Goal: Task Accomplishment & Management: Complete application form

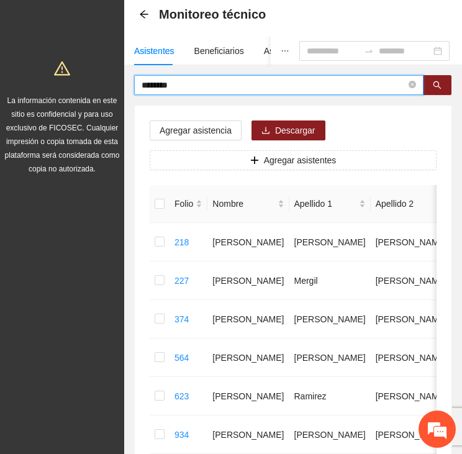
drag, startPoint x: 184, startPoint y: 81, endPoint x: 101, endPoint y: 80, distance: 83.3
click at [101, 81] on section "Proyectos Activos La información contenida en este sitio es confidencial y para…" at bounding box center [231, 317] width 462 height 754
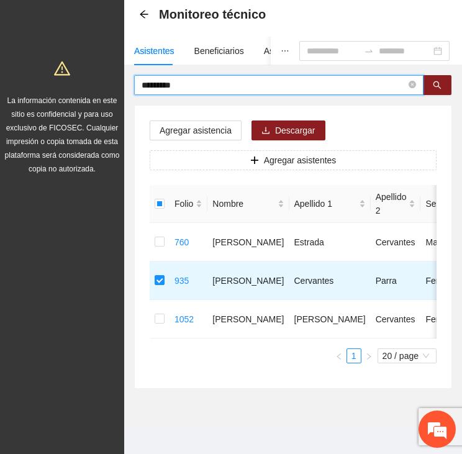
drag, startPoint x: 188, startPoint y: 81, endPoint x: 75, endPoint y: 93, distance: 114.2
click at [73, 93] on section "Proyectos Activos La información contenida en este sitio es confidencial y para…" at bounding box center [231, 201] width 462 height 523
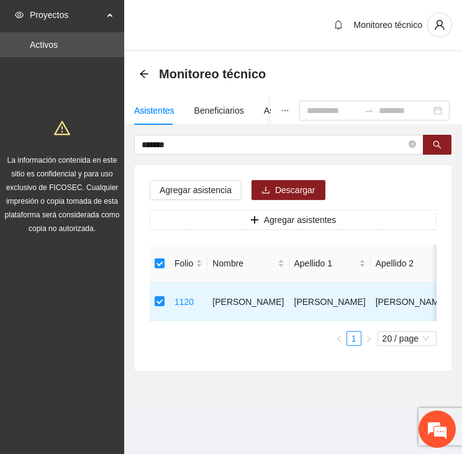
click at [66, 150] on section "Proyectos Activos La información contenida en este sitio es confidencial y para…" at bounding box center [231, 227] width 462 height 454
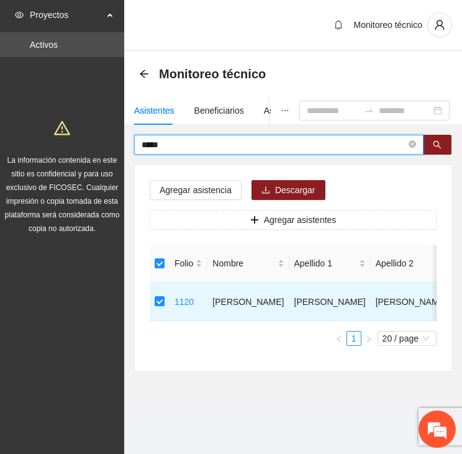
type input "*****"
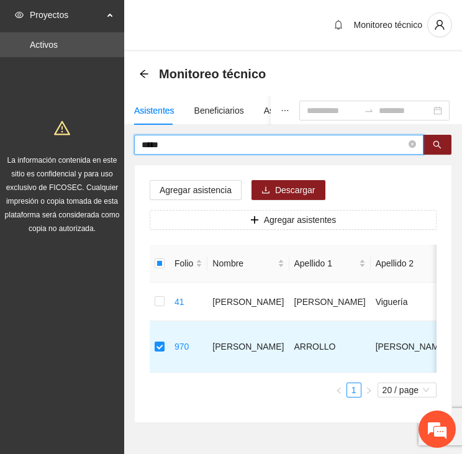
drag, startPoint x: 175, startPoint y: 146, endPoint x: 81, endPoint y: 148, distance: 93.8
click at [81, 148] on section "Proyectos Activos La información contenida en este sitio es confidencial y para…" at bounding box center [231, 249] width 462 height 498
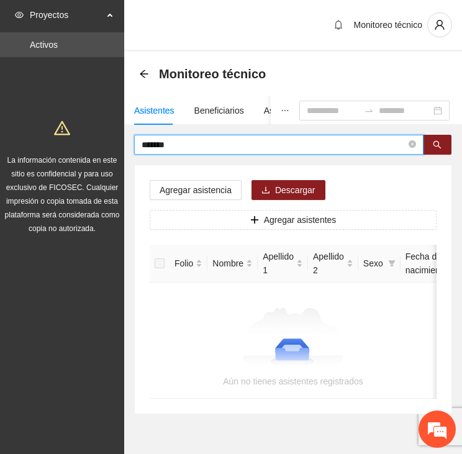
drag, startPoint x: 180, startPoint y: 143, endPoint x: 90, endPoint y: 150, distance: 89.8
click at [90, 150] on section "Proyectos Activos La información contenida en este sitio es confidencial y para…" at bounding box center [231, 244] width 462 height 489
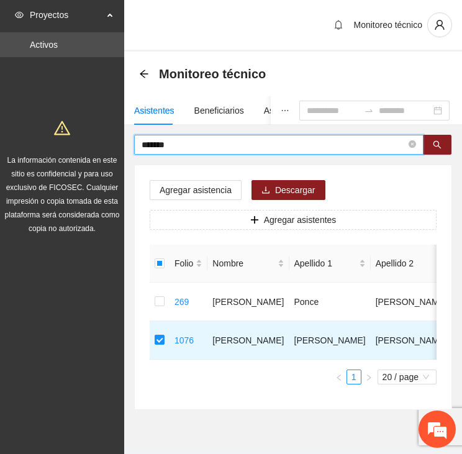
drag, startPoint x: 173, startPoint y: 146, endPoint x: 116, endPoint y: 145, distance: 57.8
click at [116, 145] on section "Proyectos Activos La información contenida en este sitio es confidencial y para…" at bounding box center [231, 242] width 462 height 484
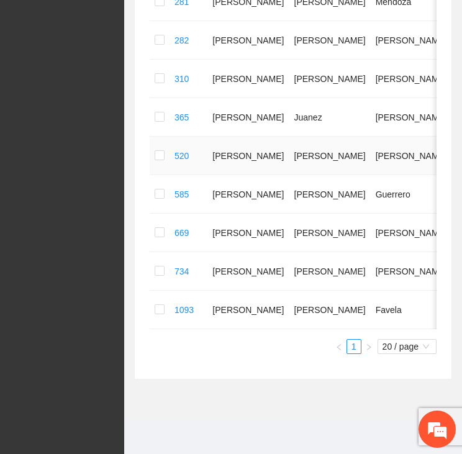
scroll to position [424, 0]
click at [160, 302] on td at bounding box center [160, 310] width 20 height 39
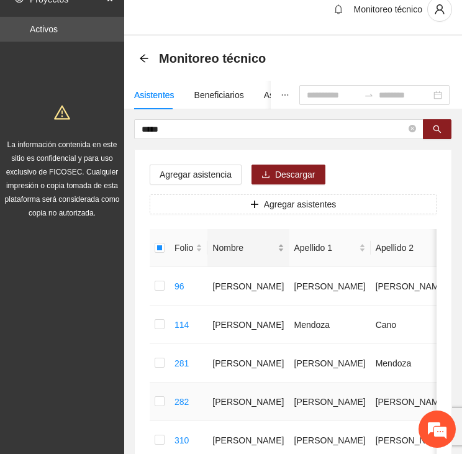
scroll to position [0, 0]
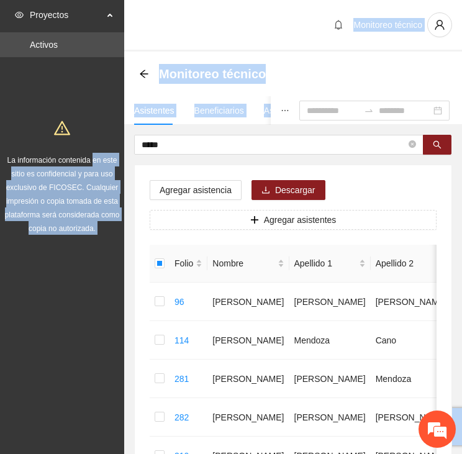
drag, startPoint x: 170, startPoint y: 152, endPoint x: 93, endPoint y: 145, distance: 77.4
click at [93, 145] on section "Proyectos Activos La información contenida en este sitio es confidencial y para…" at bounding box center [231, 415] width 462 height 831
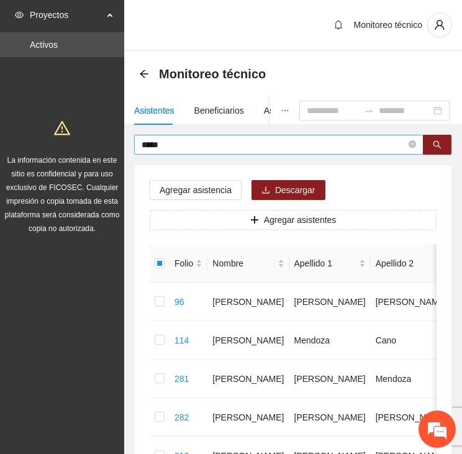
drag, startPoint x: 93, startPoint y: 145, endPoint x: 169, endPoint y: 143, distance: 75.8
click at [169, 143] on input "*****" at bounding box center [274, 145] width 265 height 14
drag, startPoint x: 173, startPoint y: 145, endPoint x: 90, endPoint y: 143, distance: 83.2
click at [90, 143] on section "Proyectos Activos La información contenida en este sitio es confidencial y para…" at bounding box center [231, 415] width 462 height 831
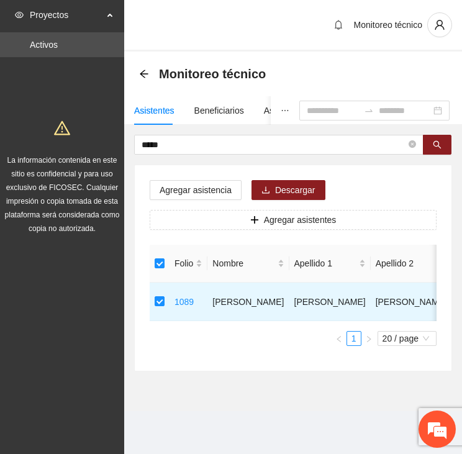
drag, startPoint x: 184, startPoint y: 144, endPoint x: 117, endPoint y: 140, distance: 66.6
click at [117, 140] on section "Proyectos Activos La información contenida en este sitio es confidencial y para…" at bounding box center [231, 227] width 462 height 454
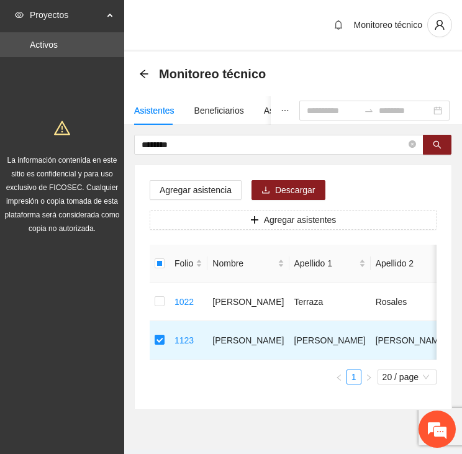
drag, startPoint x: 178, startPoint y: 136, endPoint x: 131, endPoint y: 135, distance: 47.2
click at [131, 135] on div "******** Agregar asistencia Descargar Agregar asistentes Folio Nombre Apellido …" at bounding box center [293, 272] width 338 height 275
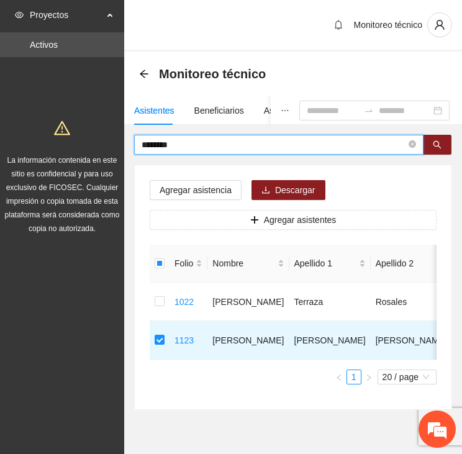
drag, startPoint x: 171, startPoint y: 147, endPoint x: 109, endPoint y: 150, distance: 62.2
click at [109, 150] on section "Proyectos Activos La información contenida en este sitio es confidencial y para…" at bounding box center [231, 242] width 462 height 484
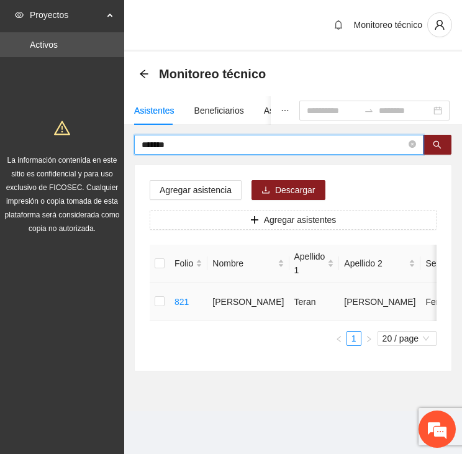
click at [154, 301] on td at bounding box center [160, 302] width 20 height 39
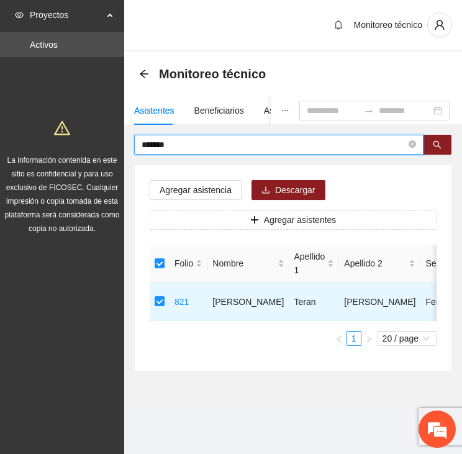
drag, startPoint x: 158, startPoint y: 148, endPoint x: 119, endPoint y: 151, distance: 39.2
click at [119, 151] on section "Proyectos Activos La información contenida en este sitio es confidencial y para…" at bounding box center [231, 227] width 462 height 454
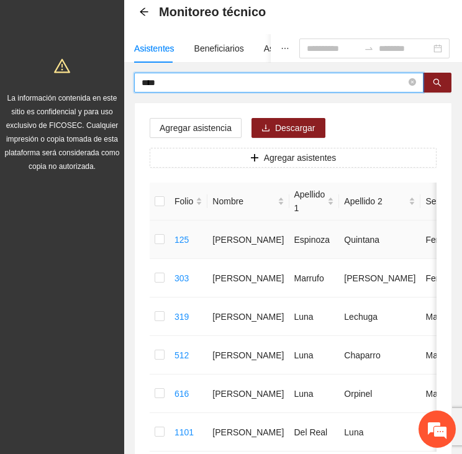
scroll to position [124, 0]
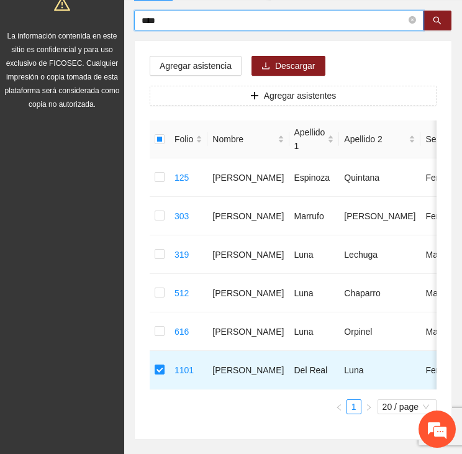
drag, startPoint x: 142, startPoint y: 22, endPoint x: 124, endPoint y: 22, distance: 17.4
click at [125, 22] on div "**** Agregar asistencia Descargar Agregar asistentes Folio Nombre Apellido 1 Ap…" at bounding box center [293, 225] width 338 height 429
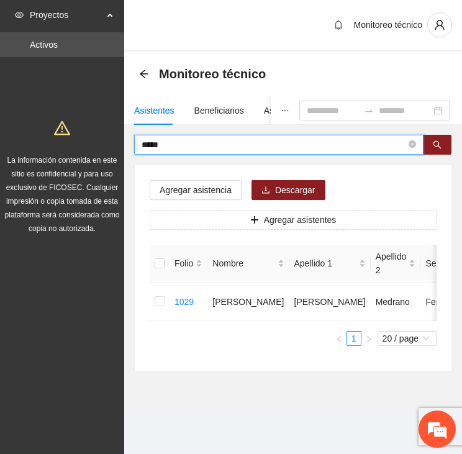
scroll to position [0, 0]
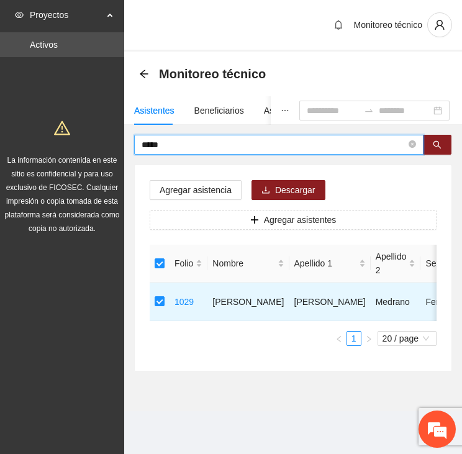
drag, startPoint x: 182, startPoint y: 148, endPoint x: 99, endPoint y: 145, distance: 83.3
click at [99, 145] on section "Proyectos Activos La información contenida en este sitio es confidencial y para…" at bounding box center [231, 227] width 462 height 454
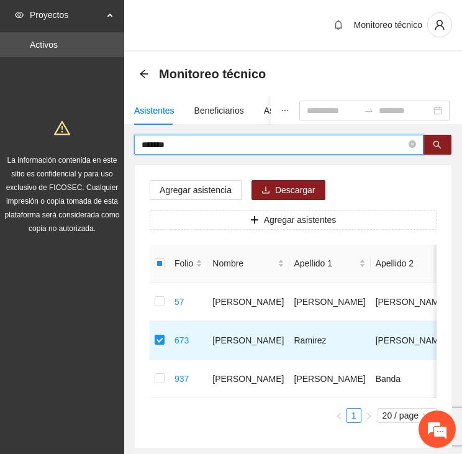
drag, startPoint x: 191, startPoint y: 143, endPoint x: 111, endPoint y: 143, distance: 80.1
click at [112, 143] on section "Proyectos Activos La información contenida en este sitio es confidencial y para…" at bounding box center [231, 261] width 462 height 523
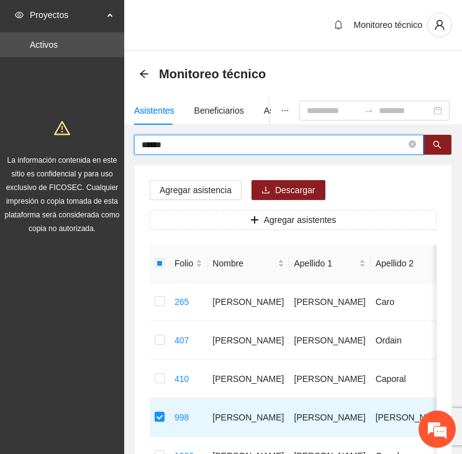
drag, startPoint x: 175, startPoint y: 143, endPoint x: 101, endPoint y: 143, distance: 73.3
click at [101, 143] on section "Proyectos Activos La información contenida en este sitio es confidencial y para…" at bounding box center [231, 338] width 462 height 677
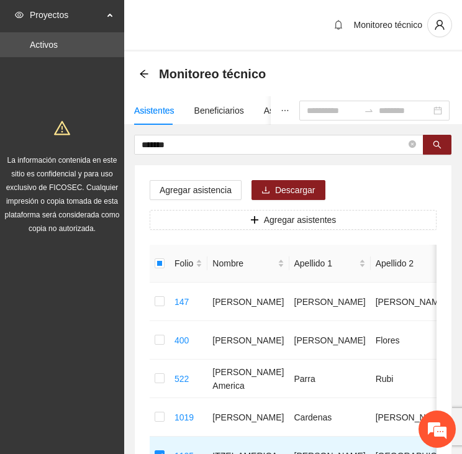
drag, startPoint x: 168, startPoint y: 137, endPoint x: 129, endPoint y: 136, distance: 39.1
click at [129, 136] on div "******* Agregar asistencia Descargar Agregar asistentes Folio Nombre Apellido 1…" at bounding box center [293, 330] width 338 height 391
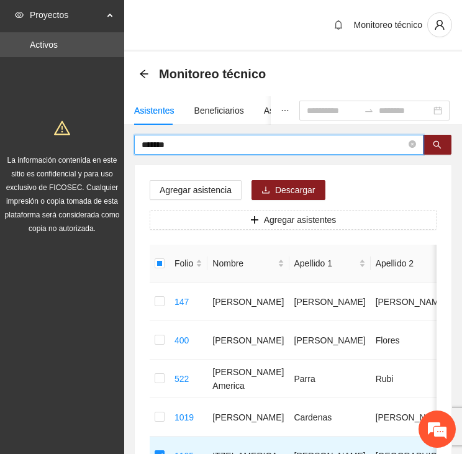
drag, startPoint x: 174, startPoint y: 147, endPoint x: 117, endPoint y: 147, distance: 57.1
click at [120, 148] on section "Proyectos Activos La información contenida en este sitio es confidencial y para…" at bounding box center [231, 300] width 462 height 600
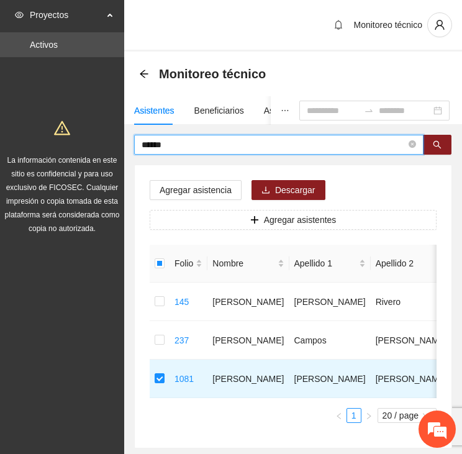
drag, startPoint x: 181, startPoint y: 146, endPoint x: 116, endPoint y: 142, distance: 65.3
click at [116, 142] on section "Proyectos Activos La información contenida en este sitio es confidencial y para…" at bounding box center [231, 261] width 462 height 523
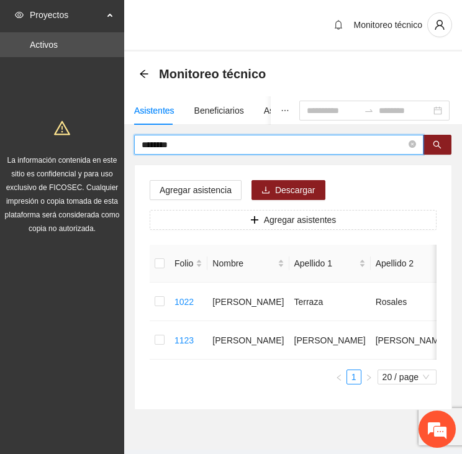
drag, startPoint x: 147, startPoint y: 143, endPoint x: 125, endPoint y: 142, distance: 21.2
click at [125, 142] on div "******** Agregar asistencia Descargar Agregar asistentes Folio Nombre Apellido …" at bounding box center [293, 272] width 338 height 275
drag, startPoint x: 166, startPoint y: 148, endPoint x: 96, endPoint y: 140, distance: 70.7
click at [96, 140] on section "Proyectos Activos La información contenida en este sitio es confidencial y para…" at bounding box center [231, 242] width 462 height 484
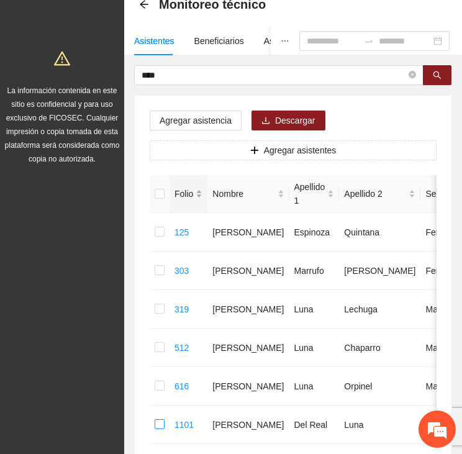
scroll to position [69, 0]
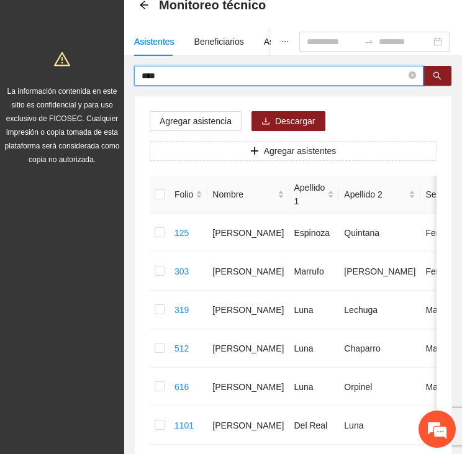
drag, startPoint x: 167, startPoint y: 78, endPoint x: 105, endPoint y: 80, distance: 62.1
click at [107, 80] on section "Proyectos Activos La información contenida en este sitio es confidencial y para…" at bounding box center [231, 250] width 462 height 639
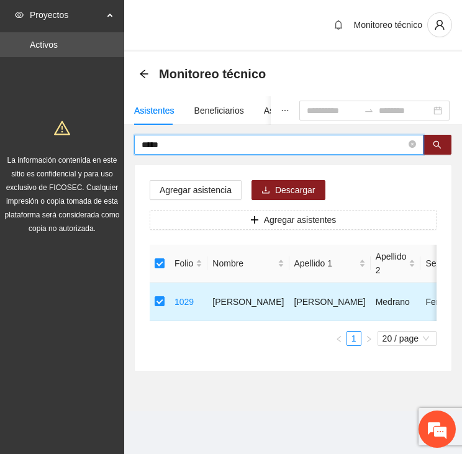
scroll to position [0, 0]
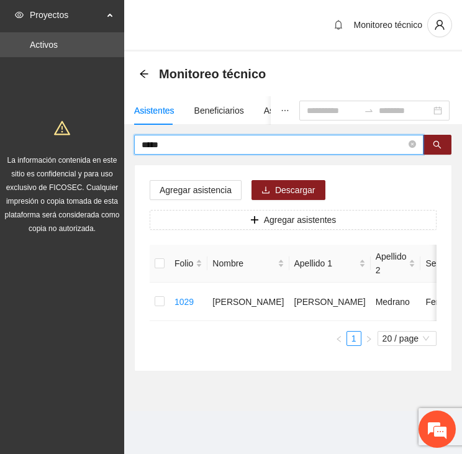
drag, startPoint x: 170, startPoint y: 146, endPoint x: 114, endPoint y: 139, distance: 55.7
click at [114, 139] on section "Proyectos Activos La información contenida en este sitio es confidencial y para…" at bounding box center [231, 227] width 462 height 454
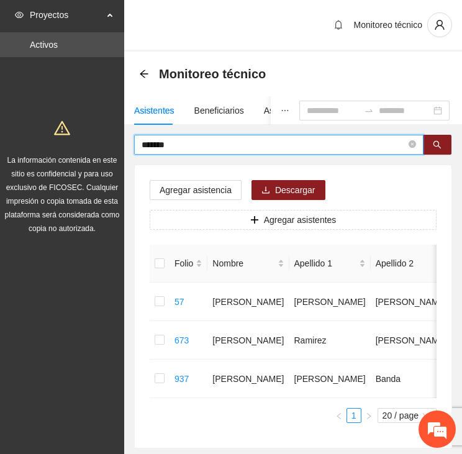
drag, startPoint x: 179, startPoint y: 143, endPoint x: 119, endPoint y: 143, distance: 59.6
click at [119, 143] on section "Proyectos Activos La información contenida en este sitio es confidencial y para…" at bounding box center [231, 261] width 462 height 523
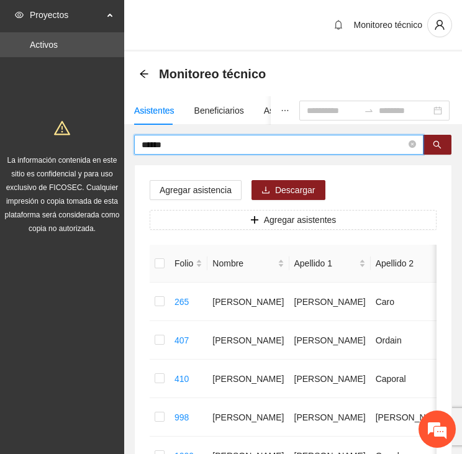
drag, startPoint x: 176, startPoint y: 139, endPoint x: 107, endPoint y: 139, distance: 68.9
click at [107, 139] on section "Proyectos Activos La información contenida en este sitio es confidencial y para…" at bounding box center [231, 338] width 462 height 677
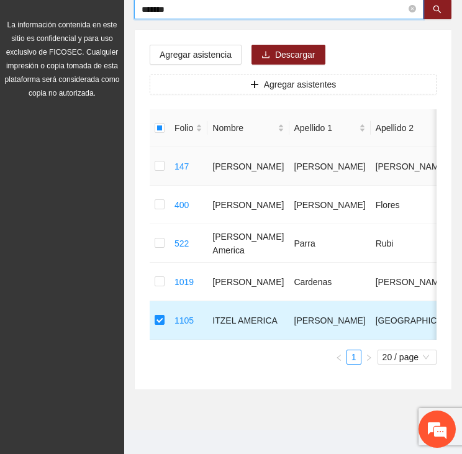
scroll to position [154, 0]
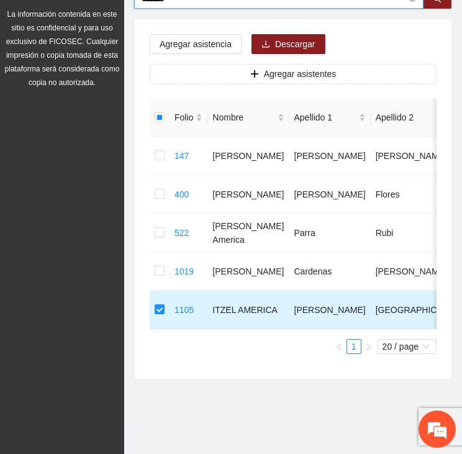
click at [154, 301] on td at bounding box center [160, 310] width 20 height 39
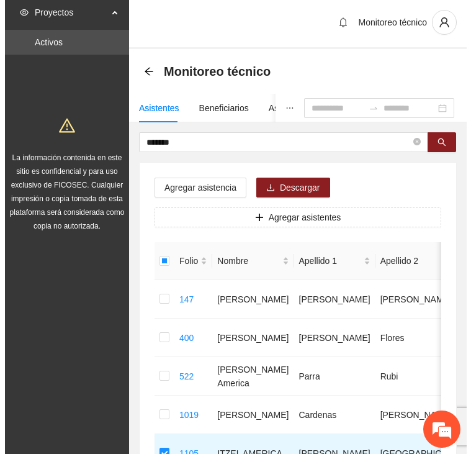
scroll to position [0, 0]
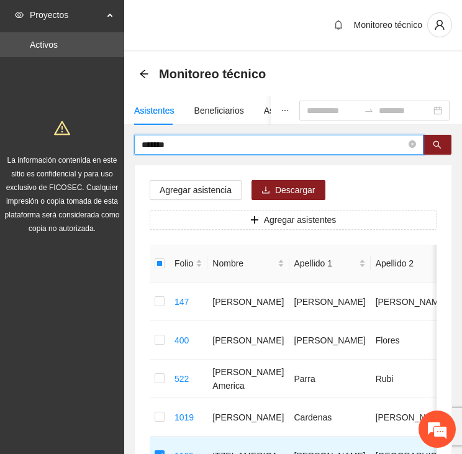
drag, startPoint x: 178, startPoint y: 144, endPoint x: 109, endPoint y: 137, distance: 69.3
click at [109, 137] on section "Proyectos Activos La información contenida en este sitio es confidencial y para…" at bounding box center [231, 300] width 462 height 600
type input "******"
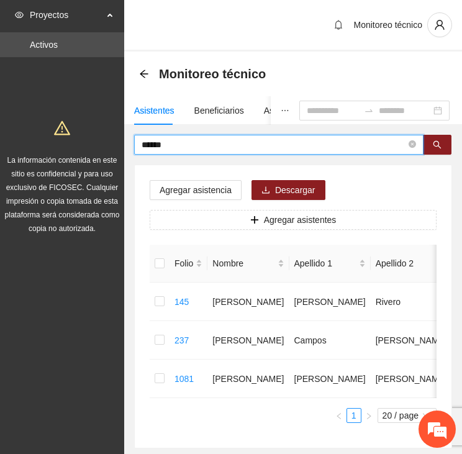
drag, startPoint x: 179, startPoint y: 143, endPoint x: 124, endPoint y: 140, distance: 54.7
click at [124, 140] on div "****** Agregar asistencia Descargar Agregar asistentes Folio Nombre Apellido 1 …" at bounding box center [293, 292] width 338 height 314
type input "*****"
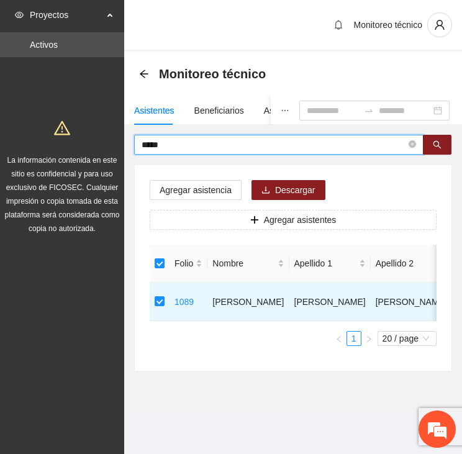
drag, startPoint x: 188, startPoint y: 144, endPoint x: 135, endPoint y: 139, distance: 53.1
click at [135, 139] on span "*****" at bounding box center [278, 145] width 289 height 20
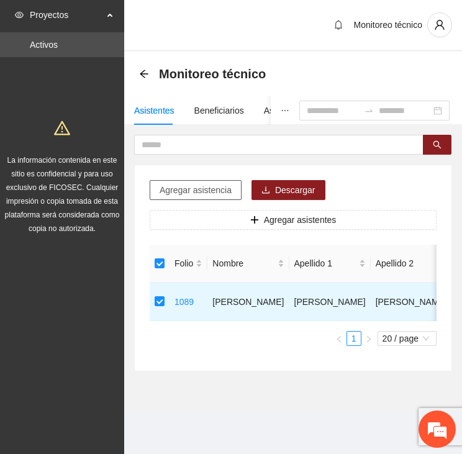
click at [196, 182] on button "Agregar asistencia" at bounding box center [196, 190] width 92 height 20
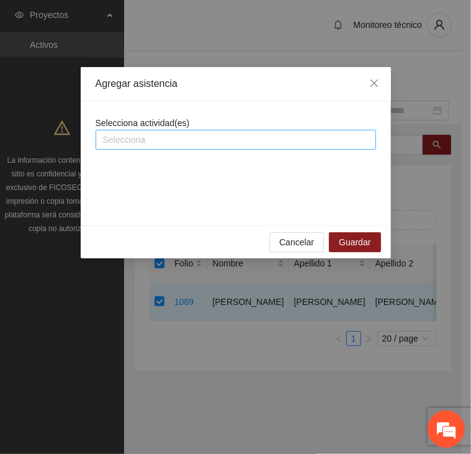
click at [175, 140] on div at bounding box center [236, 139] width 275 height 15
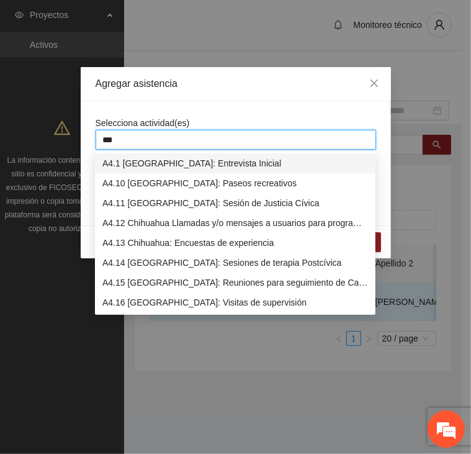
type input "****"
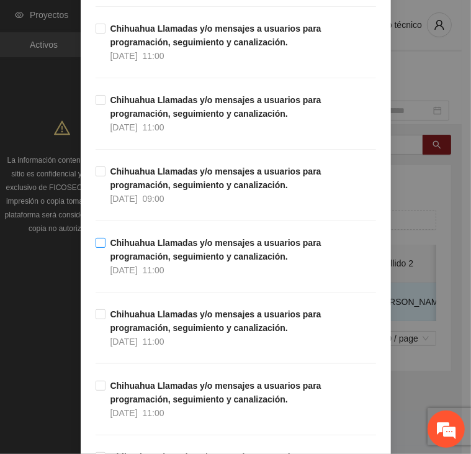
scroll to position [248, 0]
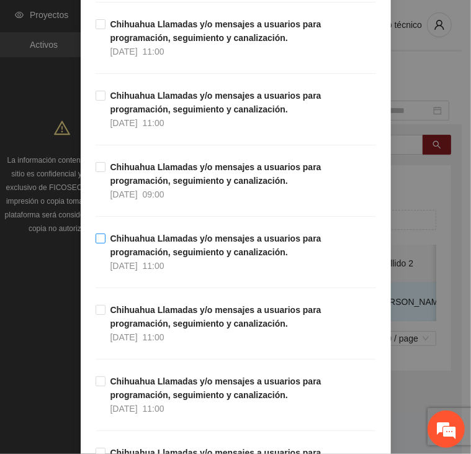
click at [193, 263] on span "Chihuahua Llamadas y/o mensajes a usuarios para programación, seguimiento y can…" at bounding box center [241, 252] width 271 height 41
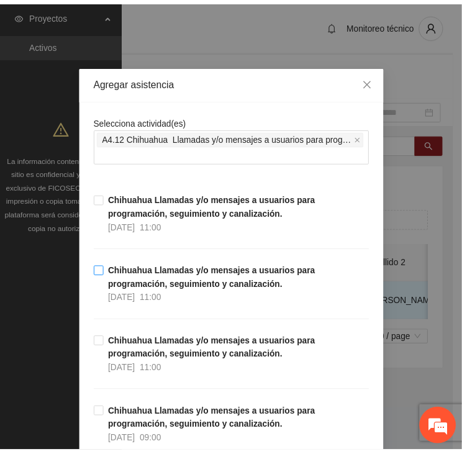
scroll to position [0, 0]
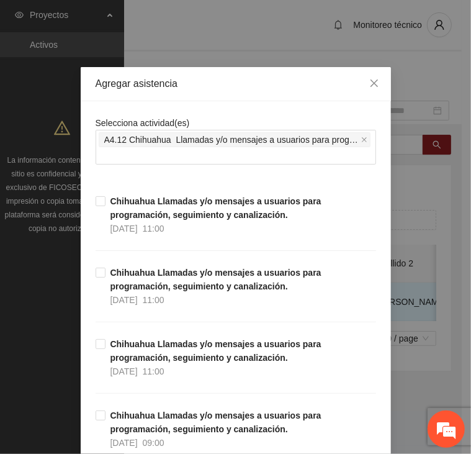
click at [319, 98] on div "Agregar asistencia" at bounding box center [236, 84] width 311 height 34
click at [370, 85] on icon "close" at bounding box center [375, 83] width 10 height 10
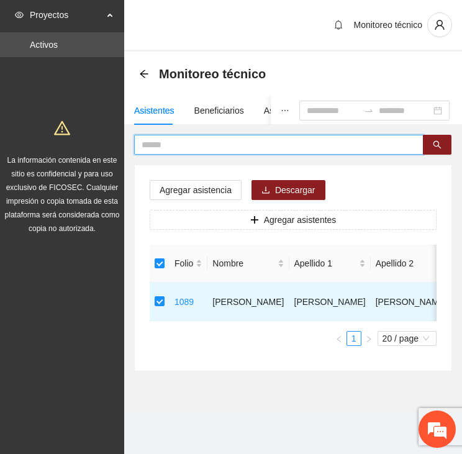
click at [176, 141] on input "text" at bounding box center [274, 145] width 265 height 14
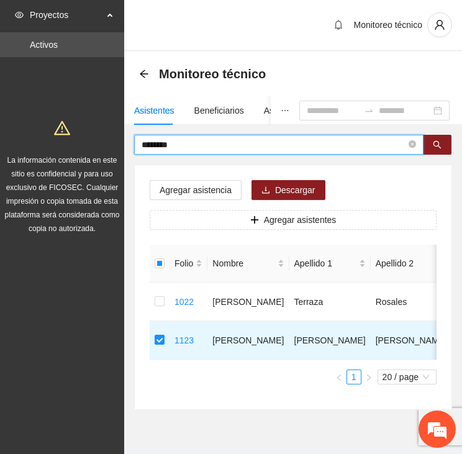
drag, startPoint x: 189, startPoint y: 146, endPoint x: 117, endPoint y: 140, distance: 72.3
click at [117, 140] on section "Proyectos Activos La información contenida en este sitio es confidencial y para…" at bounding box center [231, 242] width 462 height 484
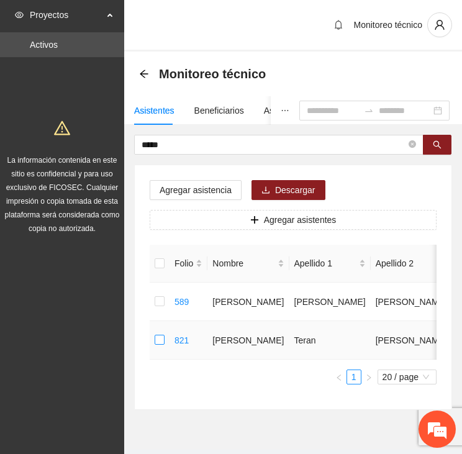
click at [160, 334] on label at bounding box center [160, 341] width 10 height 14
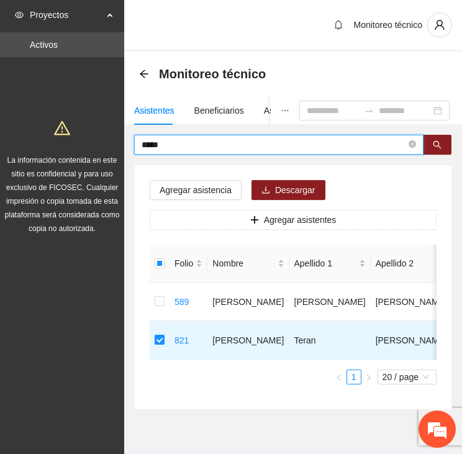
drag, startPoint x: 166, startPoint y: 143, endPoint x: 123, endPoint y: 152, distance: 43.6
click at [125, 145] on div "***** Agregar asistencia Descargar Agregar asistentes Folio Nombre Apellido 1 A…" at bounding box center [293, 272] width 338 height 275
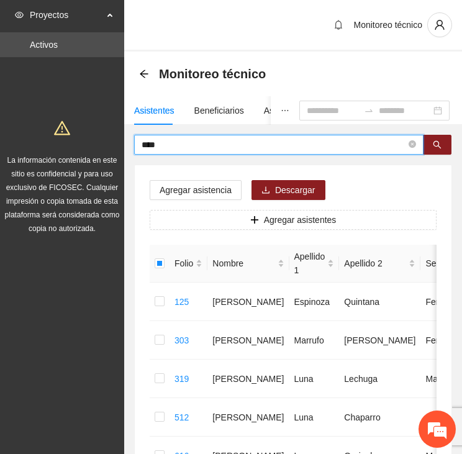
drag, startPoint x: 163, startPoint y: 143, endPoint x: 58, endPoint y: 133, distance: 105.5
click at [58, 133] on section "Proyectos Activos La información contenida en este sitio es confidencial y para…" at bounding box center [231, 319] width 462 height 639
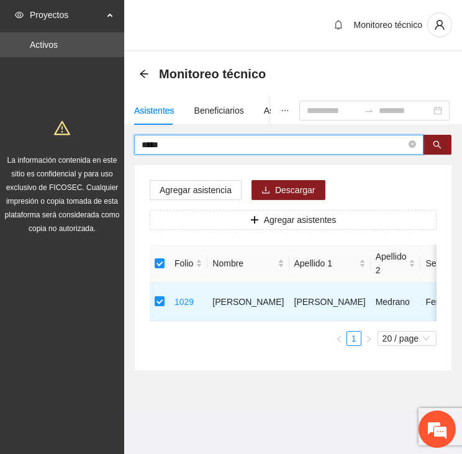
drag, startPoint x: 143, startPoint y: 142, endPoint x: 104, endPoint y: 141, distance: 39.1
click at [104, 141] on section "Proyectos Activos La información contenida en este sitio es confidencial y para…" at bounding box center [231, 227] width 462 height 454
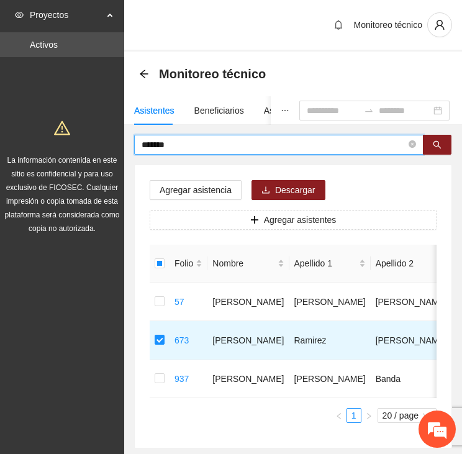
drag, startPoint x: 199, startPoint y: 138, endPoint x: 148, endPoint y: 136, distance: 51.0
click at [148, 136] on span "*******" at bounding box center [278, 145] width 289 height 20
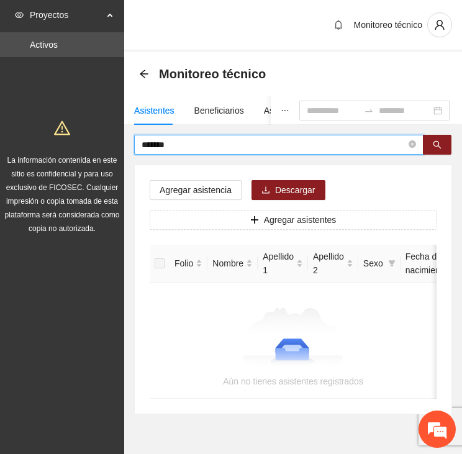
click at [149, 142] on input "*******" at bounding box center [274, 145] width 265 height 14
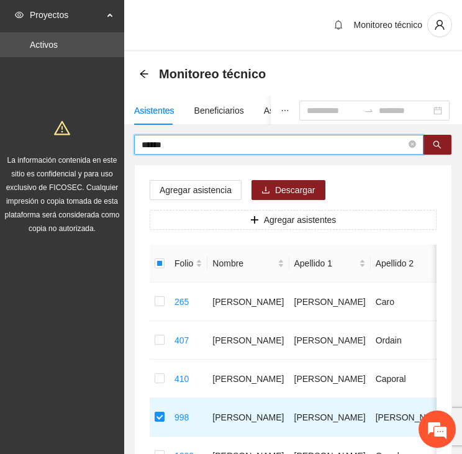
drag, startPoint x: 181, startPoint y: 140, endPoint x: 122, endPoint y: 138, distance: 59.1
click at [122, 138] on section "Proyectos Activos La información contenida en este sitio es confidencial y para…" at bounding box center [231, 338] width 462 height 677
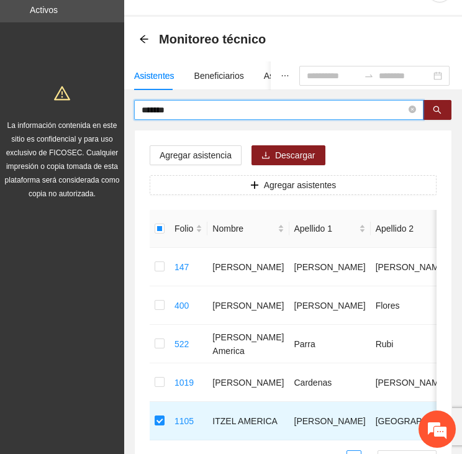
scroll to position [30, 0]
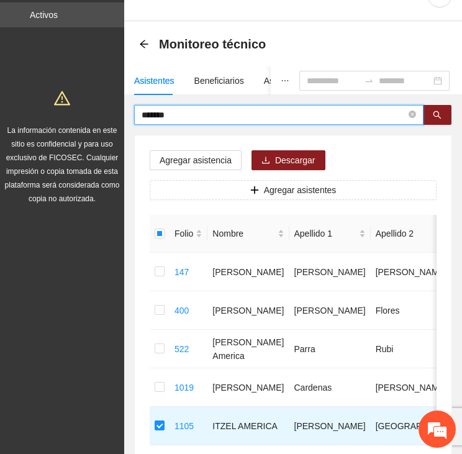
drag, startPoint x: 166, startPoint y: 117, endPoint x: 127, endPoint y: 114, distance: 38.6
click at [127, 114] on div "******* Agregar asistencia Descargar Agregar asistentes Folio Nombre Apellido 1…" at bounding box center [293, 300] width 338 height 391
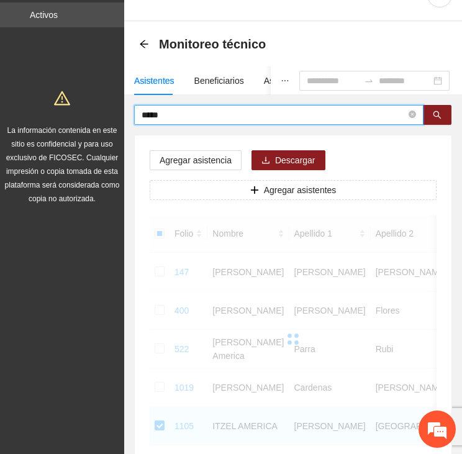
scroll to position [0, 0]
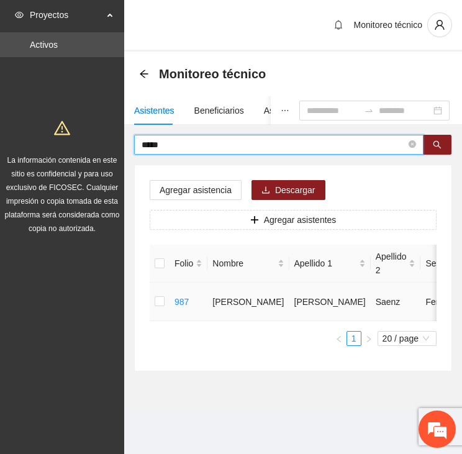
click at [153, 298] on td at bounding box center [160, 302] width 20 height 39
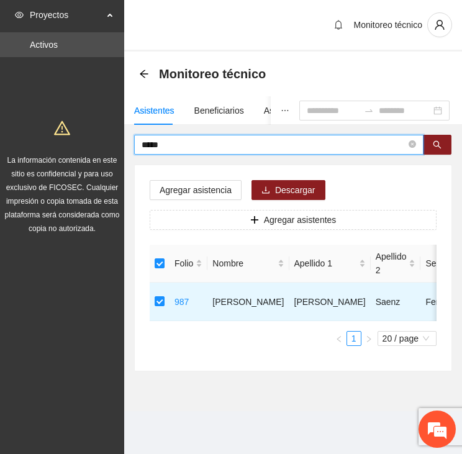
drag, startPoint x: 171, startPoint y: 143, endPoint x: 112, endPoint y: 143, distance: 59.6
click at [112, 143] on section "Proyectos Activos La información contenida en este sitio es confidencial y para…" at bounding box center [231, 227] width 462 height 454
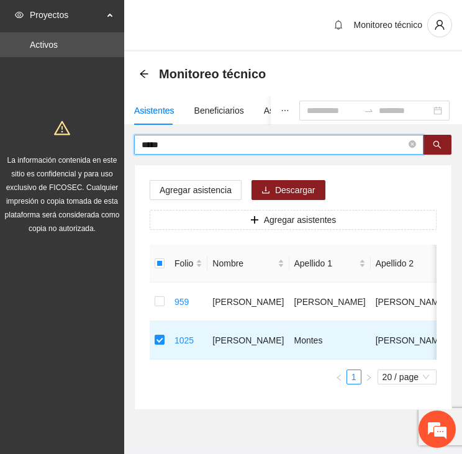
drag, startPoint x: 164, startPoint y: 143, endPoint x: 108, endPoint y: 139, distance: 56.0
click at [107, 139] on section "Proyectos Activos La información contenida en este sitio es confidencial y para…" at bounding box center [231, 242] width 462 height 484
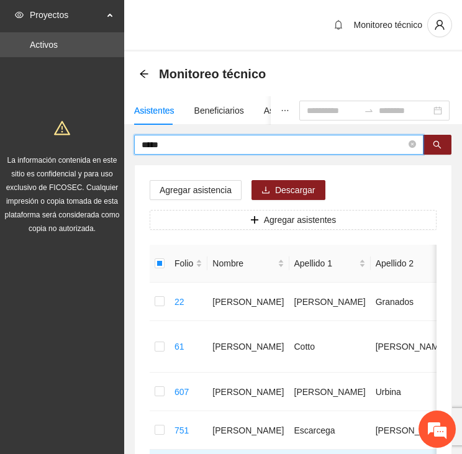
drag, startPoint x: 155, startPoint y: 143, endPoint x: 102, endPoint y: 143, distance: 52.8
click at [106, 142] on section "Proyectos Activos La información contenida en este sitio es confidencial y para…" at bounding box center [231, 306] width 462 height 613
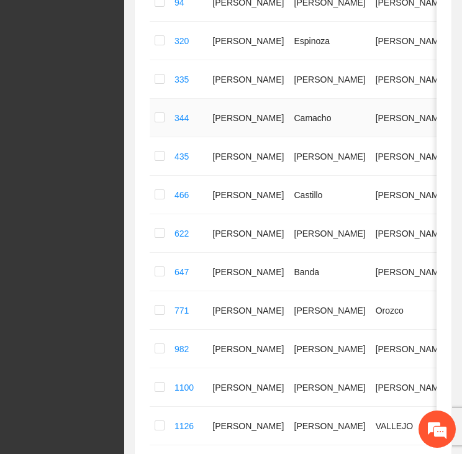
scroll to position [373, 0]
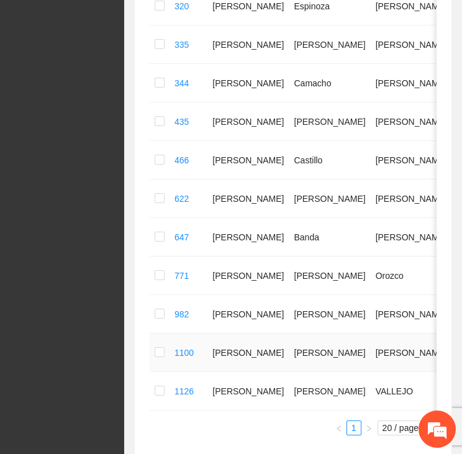
click at [168, 354] on td at bounding box center [160, 353] width 20 height 39
click at [157, 346] on label at bounding box center [160, 353] width 10 height 14
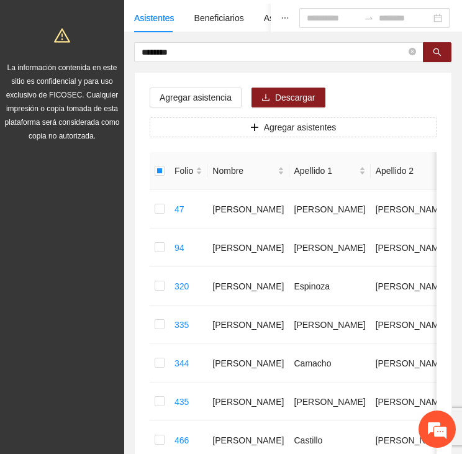
scroll to position [0, 0]
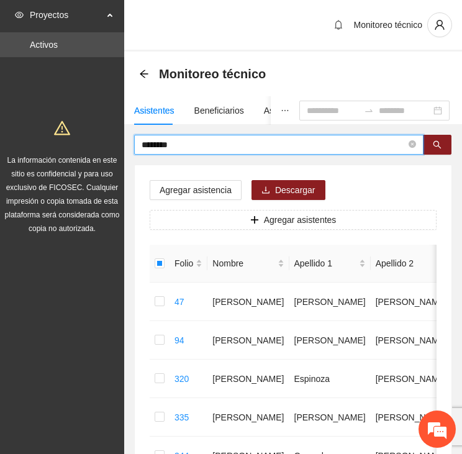
drag, startPoint x: 184, startPoint y: 146, endPoint x: 132, endPoint y: 145, distance: 51.6
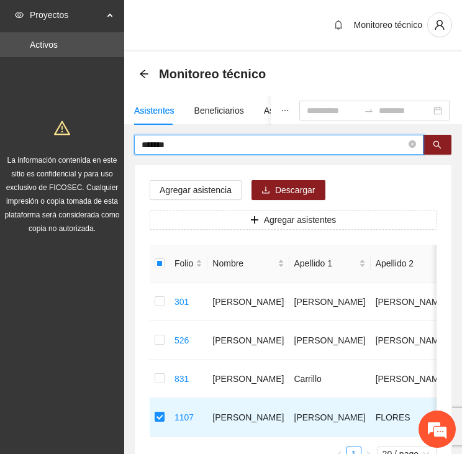
drag, startPoint x: 168, startPoint y: 147, endPoint x: 116, endPoint y: 145, distance: 52.2
click at [117, 145] on section "Proyectos Activos La información contenida en este sitio es confidencial y para…" at bounding box center [231, 280] width 462 height 561
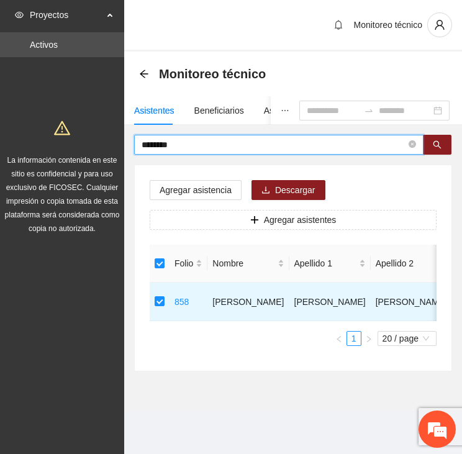
drag, startPoint x: 179, startPoint y: 140, endPoint x: 112, endPoint y: 142, distance: 66.5
click at [112, 142] on section "Proyectos Activos La información contenida en este sitio es confidencial y para…" at bounding box center [231, 227] width 462 height 454
type input "******"
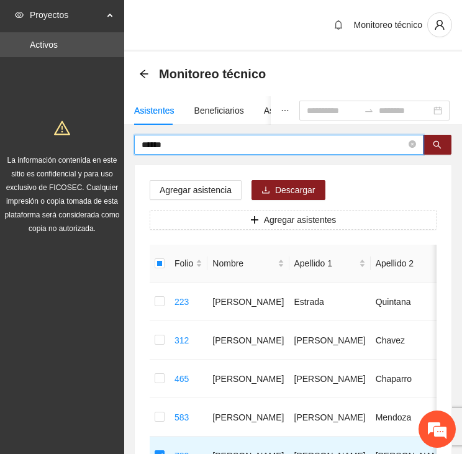
drag, startPoint x: 174, startPoint y: 146, endPoint x: 114, endPoint y: 141, distance: 59.8
click at [114, 141] on section "Proyectos Activos La información contenida en este sitio es confidencial y para…" at bounding box center [231, 319] width 462 height 639
click at [191, 188] on span "Agregar asistencia" at bounding box center [196, 190] width 72 height 14
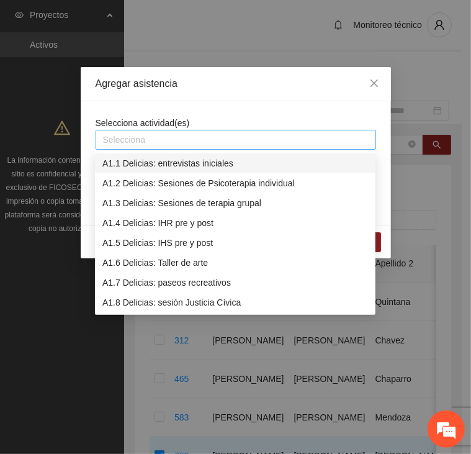
click at [179, 139] on div at bounding box center [236, 139] width 275 height 15
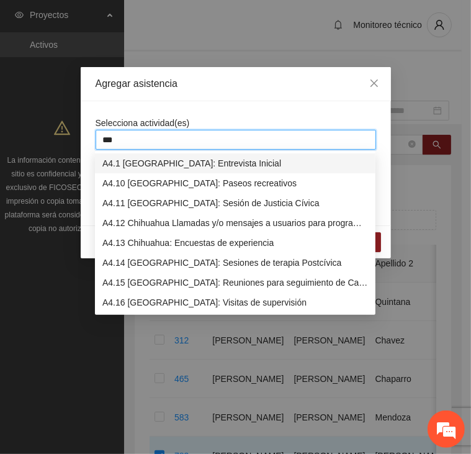
type input "****"
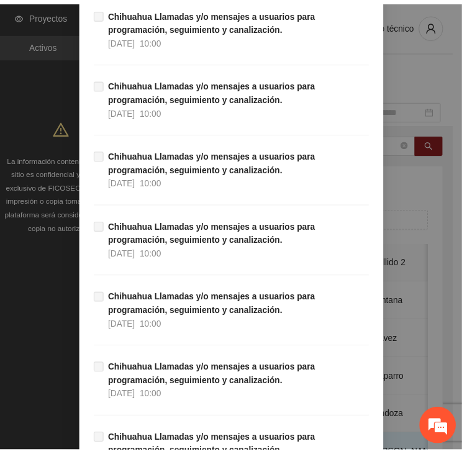
scroll to position [12240, 0]
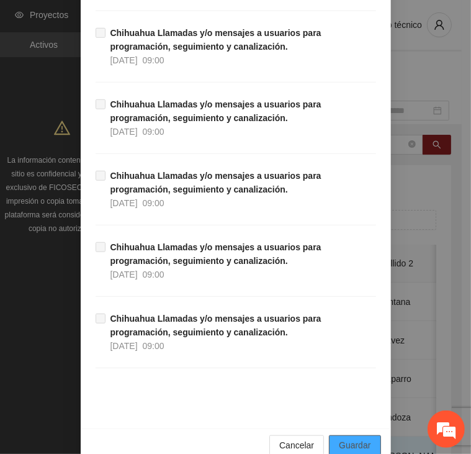
click at [345, 439] on span "Guardar" at bounding box center [355, 446] width 32 height 14
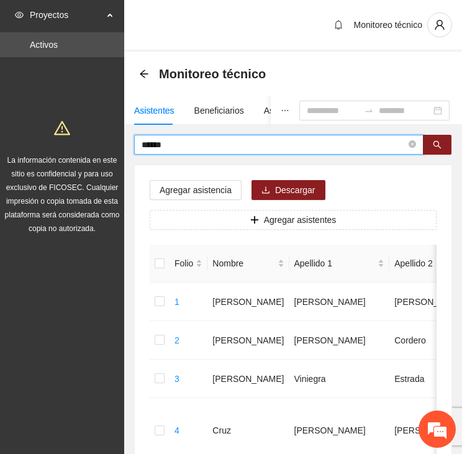
drag, startPoint x: 183, startPoint y: 143, endPoint x: 137, endPoint y: 143, distance: 46.6
click at [137, 142] on span "******" at bounding box center [278, 145] width 289 height 20
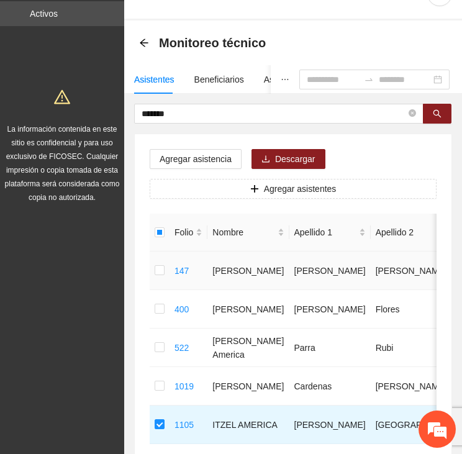
scroll to position [30, 0]
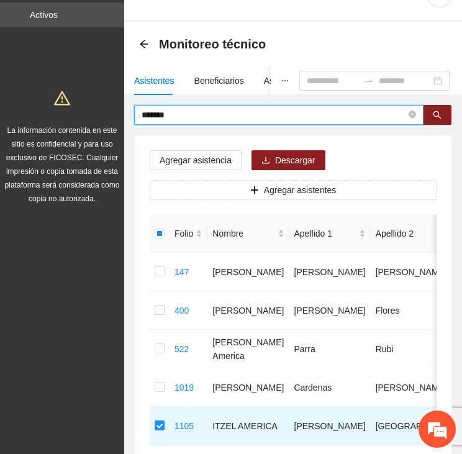
drag, startPoint x: 166, startPoint y: 116, endPoint x: 87, endPoint y: 114, distance: 79.5
click at [87, 114] on section "Proyectos Activos La información contenida en este sitio es confidencial y para…" at bounding box center [231, 270] width 462 height 600
type input "********"
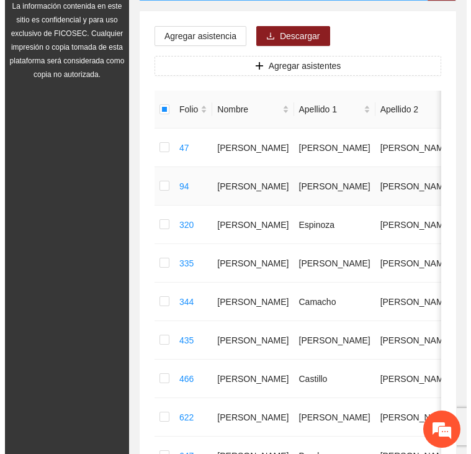
scroll to position [0, 0]
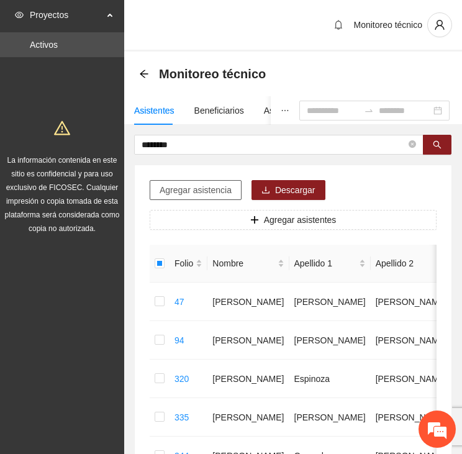
click at [166, 190] on span "Agregar asistencia" at bounding box center [196, 190] width 72 height 14
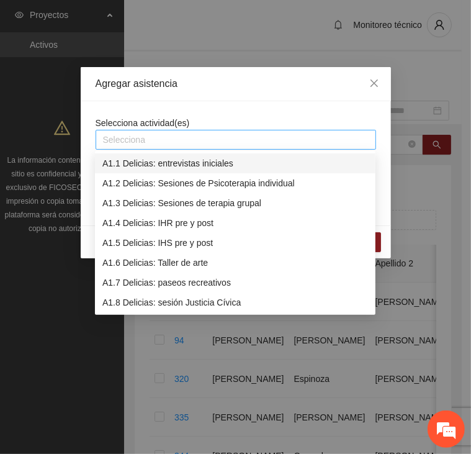
click at [165, 137] on div at bounding box center [236, 139] width 275 height 15
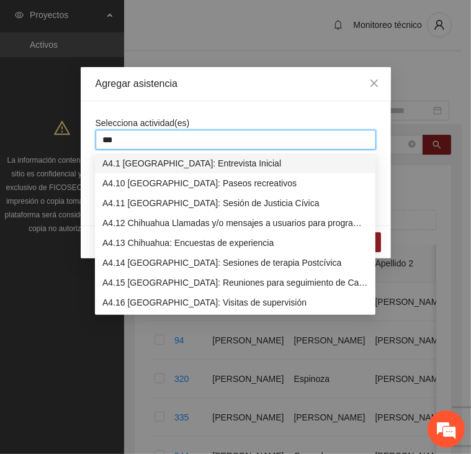
type input "****"
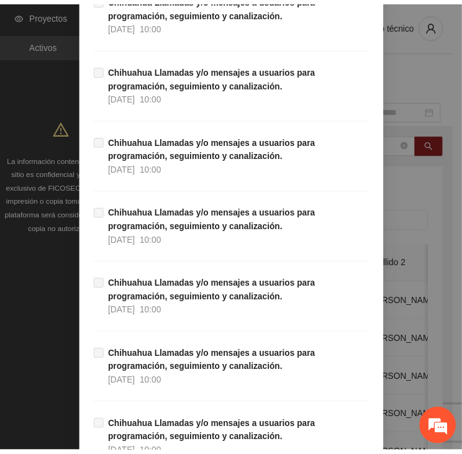
scroll to position [12240, 0]
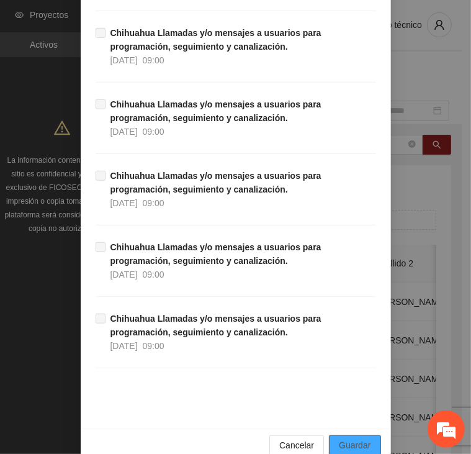
click at [356, 432] on div "Cancelar Guardar" at bounding box center [236, 445] width 311 height 33
click at [356, 439] on span "Guardar" at bounding box center [355, 446] width 32 height 14
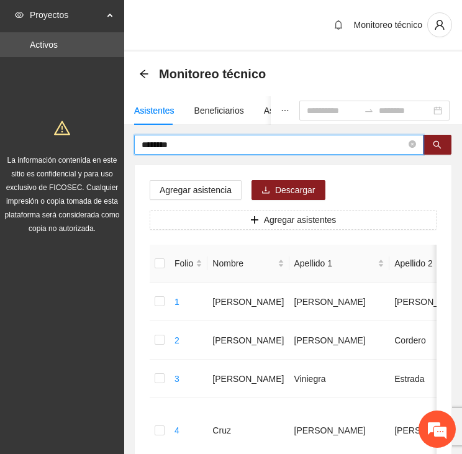
drag, startPoint x: 186, startPoint y: 139, endPoint x: 115, endPoint y: 139, distance: 71.4
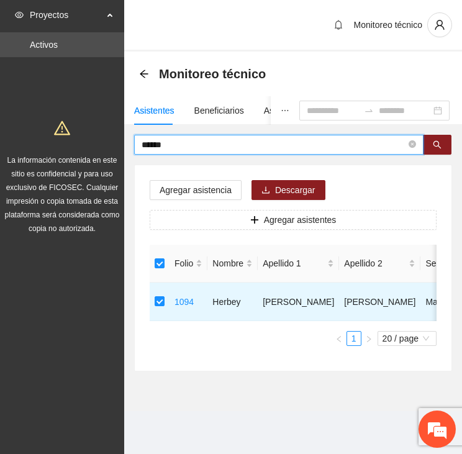
drag, startPoint x: 174, startPoint y: 143, endPoint x: 86, endPoint y: 144, distance: 88.2
click at [86, 144] on section "Proyectos Activos La información contenida en este sitio es confidencial y para…" at bounding box center [231, 227] width 462 height 454
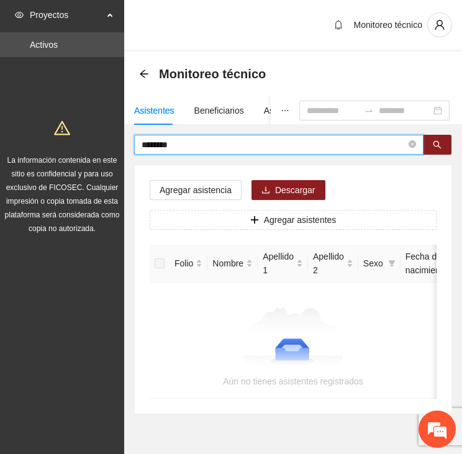
drag, startPoint x: 183, startPoint y: 143, endPoint x: 71, endPoint y: 135, distance: 111.5
click at [82, 137] on section "Proyectos Activos La información contenida en este sitio es confidencial y para…" at bounding box center [231, 244] width 462 height 489
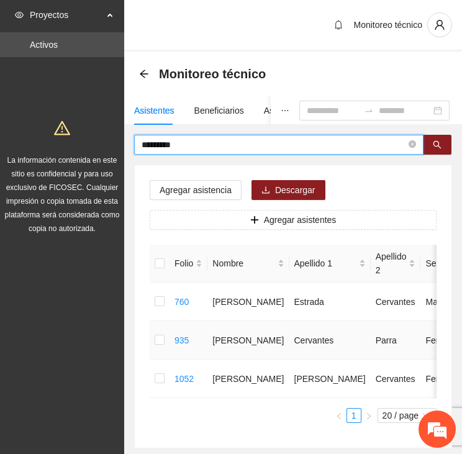
click at [167, 338] on td at bounding box center [160, 340] width 20 height 39
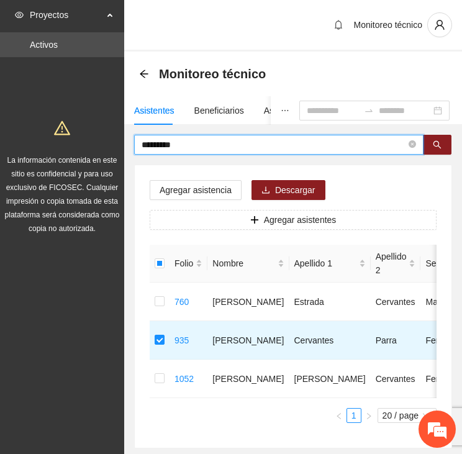
drag, startPoint x: 184, startPoint y: 145, endPoint x: 114, endPoint y: 144, distance: 70.2
click at [114, 144] on section "Proyectos Activos La información contenida en este sitio es confidencial y para…" at bounding box center [231, 261] width 462 height 523
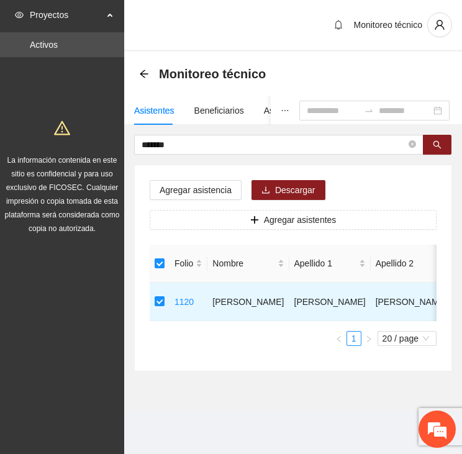
drag, startPoint x: 181, startPoint y: 142, endPoint x: 101, endPoint y: 139, distance: 79.5
click at [101, 140] on section "Proyectos Activos La información contenida en este sitio es confidencial y para…" at bounding box center [231, 227] width 462 height 454
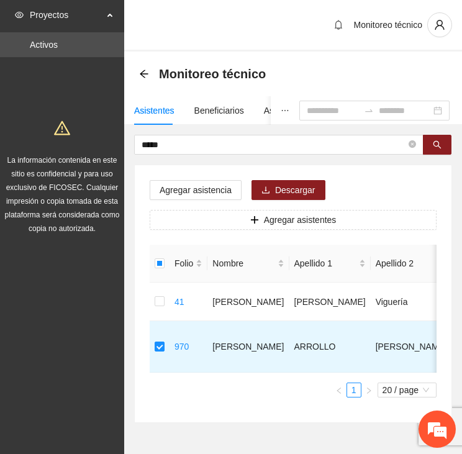
drag, startPoint x: 175, startPoint y: 144, endPoint x: 117, endPoint y: 139, distance: 58.0
click at [117, 139] on section "Proyectos Activos La información contenida en este sitio es confidencial y para…" at bounding box center [231, 249] width 462 height 498
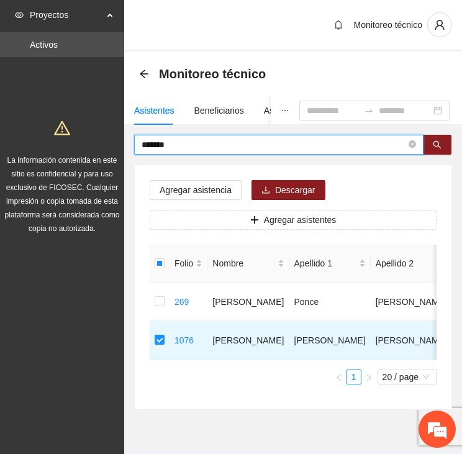
drag, startPoint x: 178, startPoint y: 142, endPoint x: 119, endPoint y: 141, distance: 59.0
click at [119, 141] on section "Proyectos Activos La información contenida en este sitio es confidencial y para…" at bounding box center [231, 242] width 462 height 484
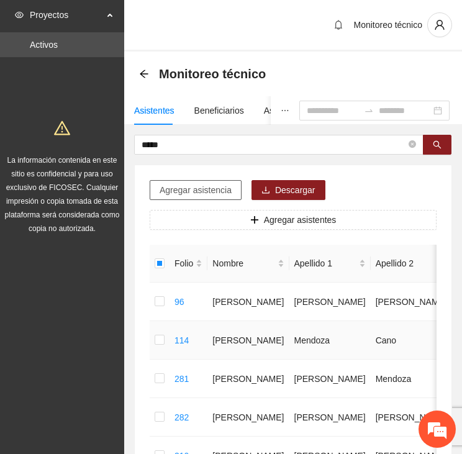
scroll to position [0, 0]
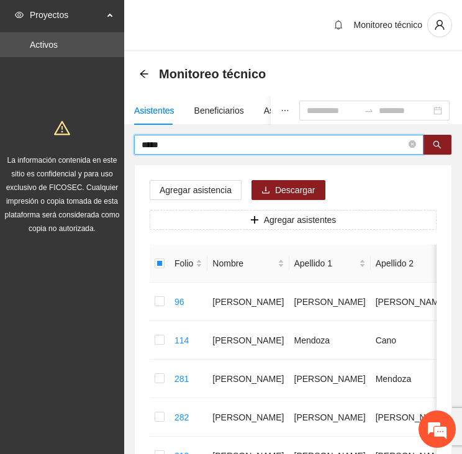
drag, startPoint x: 179, startPoint y: 148, endPoint x: 93, endPoint y: 141, distance: 86.0
click at [88, 139] on section "Proyectos Activos La información contenida en este sitio es confidencial y para…" at bounding box center [231, 415] width 462 height 831
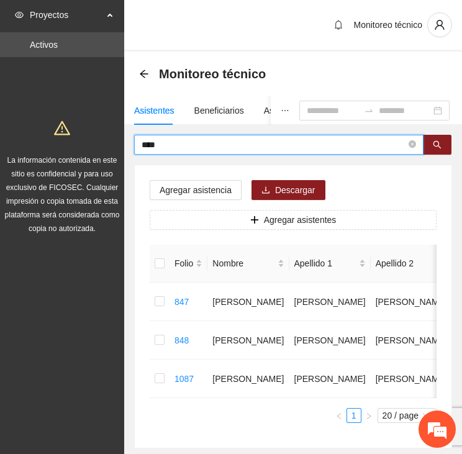
drag, startPoint x: 171, startPoint y: 139, endPoint x: 130, endPoint y: 138, distance: 41.6
click at [130, 138] on div "**** Agregar asistencia Descargar Agregar asistentes Folio Nombre Apellido 1 Ap…" at bounding box center [293, 292] width 338 height 314
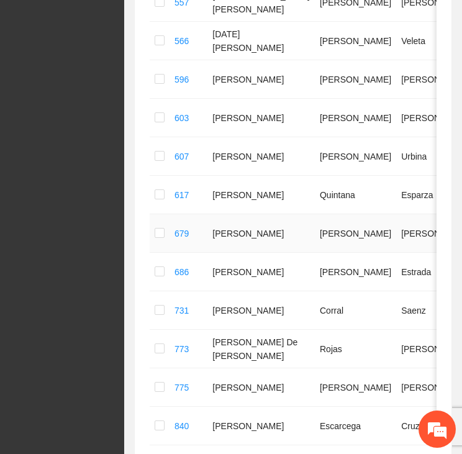
scroll to position [683, 0]
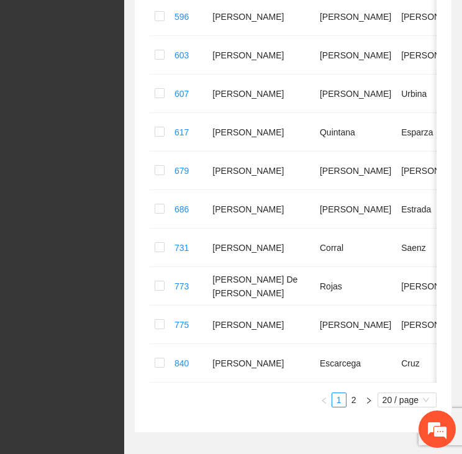
click at [354, 393] on link "2" at bounding box center [354, 400] width 14 height 14
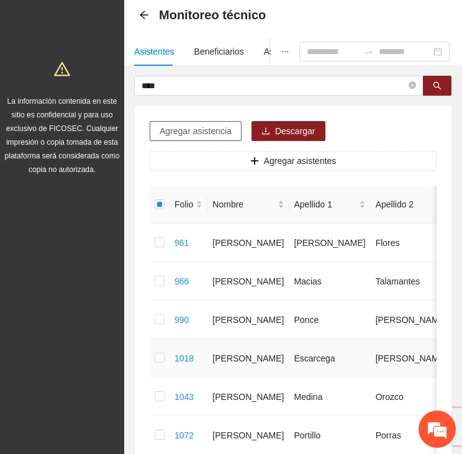
scroll to position [0, 0]
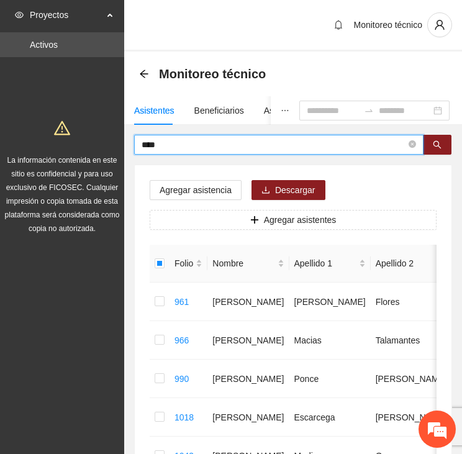
drag, startPoint x: 145, startPoint y: 139, endPoint x: 115, endPoint y: 136, distance: 30.5
click at [112, 134] on section "Proyectos Activos La información contenida en este sitio es confidencial y para…" at bounding box center [231, 396] width 462 height 793
type input "*"
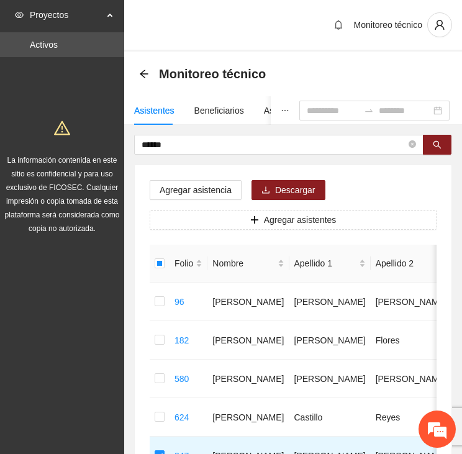
drag, startPoint x: 171, startPoint y: 141, endPoint x: 88, endPoint y: 137, distance: 82.7
click at [88, 137] on section "Proyectos Activos La información contenida en este sitio es confidencial y para…" at bounding box center [231, 300] width 462 height 600
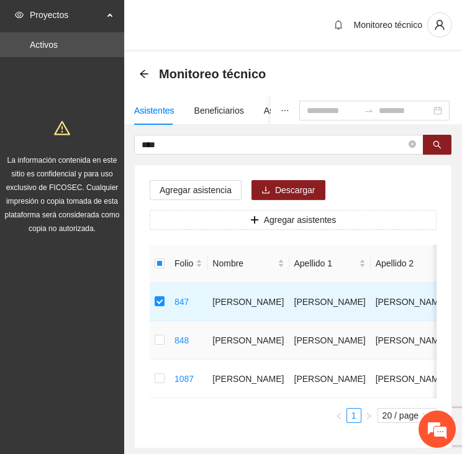
click at [165, 340] on td at bounding box center [160, 340] width 20 height 39
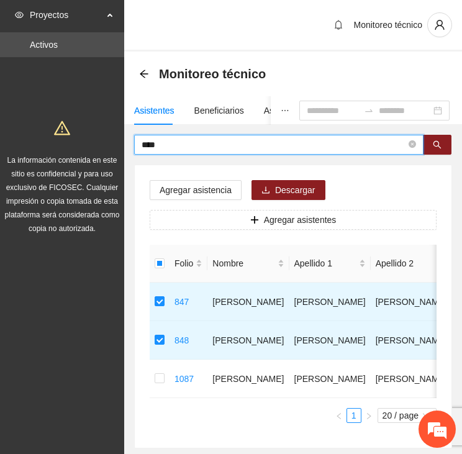
drag, startPoint x: 159, startPoint y: 143, endPoint x: 96, endPoint y: 135, distance: 63.2
click at [95, 135] on section "Proyectos Activos La información contenida en este sitio es confidencial y para…" at bounding box center [231, 261] width 462 height 523
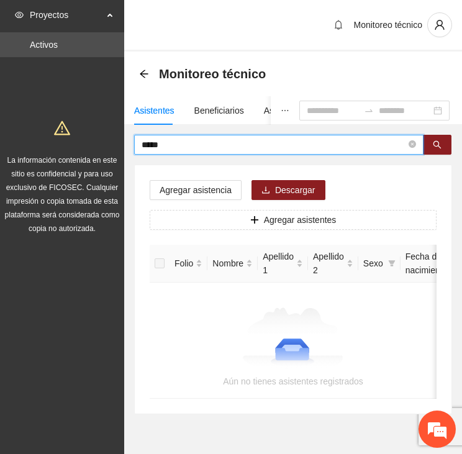
drag, startPoint x: 170, startPoint y: 142, endPoint x: 111, endPoint y: 139, distance: 59.1
click at [111, 139] on section "Proyectos Activos La información contenida en este sitio es confidencial y para…" at bounding box center [231, 244] width 462 height 489
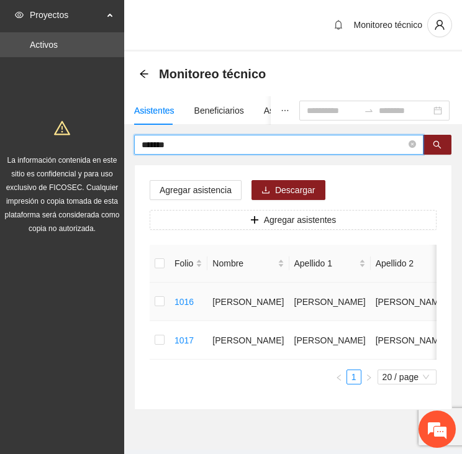
click at [153, 298] on td at bounding box center [160, 302] width 20 height 39
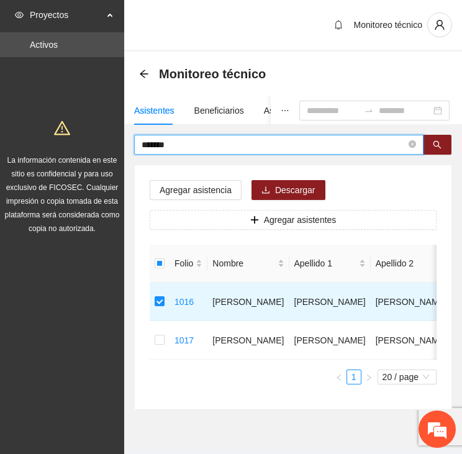
drag, startPoint x: 174, startPoint y: 143, endPoint x: 124, endPoint y: 139, distance: 49.9
click at [124, 139] on div "******* Agregar asistencia Descargar Agregar asistentes Folio Nombre Apellido 1…" at bounding box center [293, 272] width 338 height 275
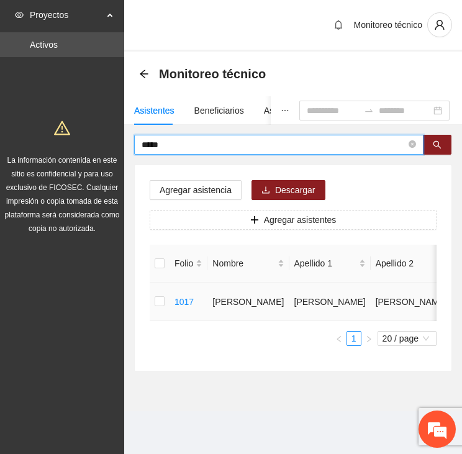
click at [153, 307] on td at bounding box center [160, 302] width 20 height 39
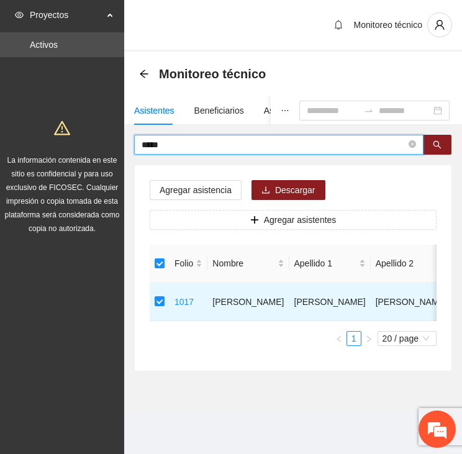
drag, startPoint x: 159, startPoint y: 137, endPoint x: 121, endPoint y: 138, distance: 37.9
click at [121, 138] on section "Proyectos Activos La información contenida en este sitio es confidencial y para…" at bounding box center [231, 227] width 462 height 454
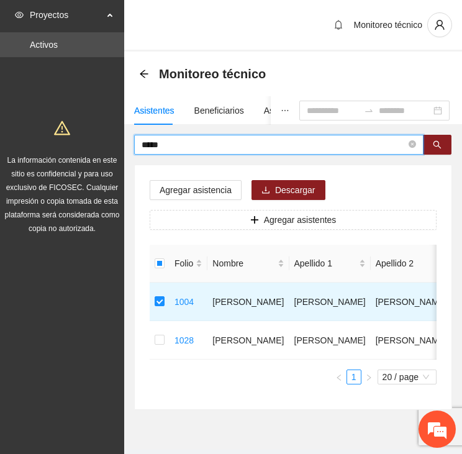
drag, startPoint x: 160, startPoint y: 143, endPoint x: 126, endPoint y: 135, distance: 35.1
click at [126, 135] on div "***** Agregar asistencia Descargar Agregar asistentes Folio Nombre Apellido 1 A…" at bounding box center [293, 272] width 338 height 275
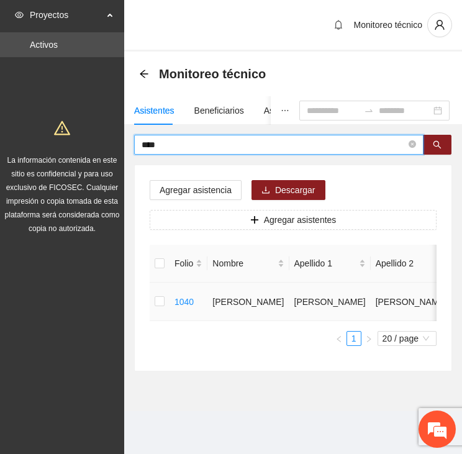
scroll to position [13, 0]
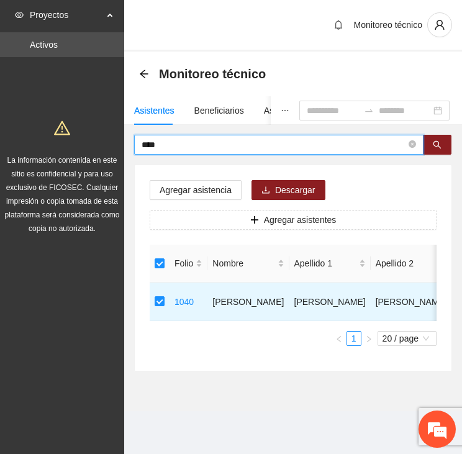
drag, startPoint x: 165, startPoint y: 128, endPoint x: 102, endPoint y: 126, distance: 62.8
click at [102, 126] on section "Proyectos Activos La información contenida en este sitio es confidencial y para…" at bounding box center [231, 227] width 462 height 454
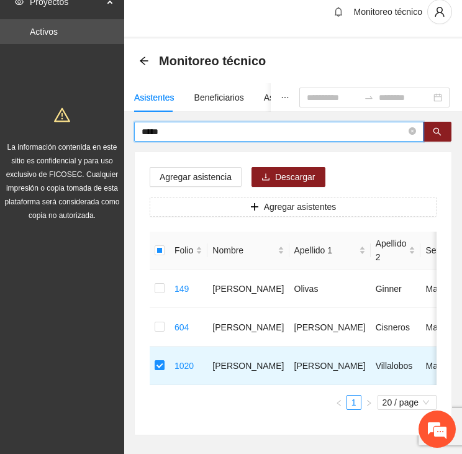
drag, startPoint x: 147, startPoint y: 129, endPoint x: 111, endPoint y: 129, distance: 35.4
click at [111, 129] on section "Proyectos Activos La información contenida en este sitio es confidencial y para…" at bounding box center [231, 248] width 462 height 523
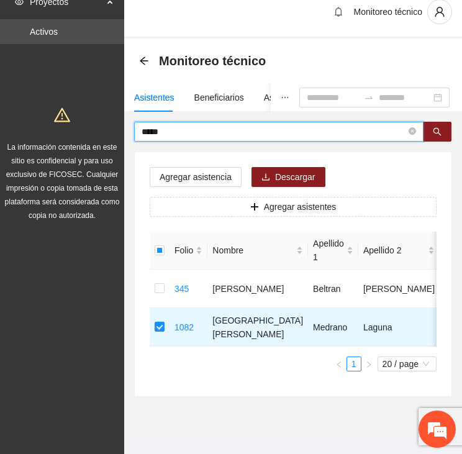
drag, startPoint x: 160, startPoint y: 127, endPoint x: 120, endPoint y: 125, distance: 39.8
click at [120, 125] on section "Proyectos Activos La información contenida en este sitio es confidencial y para…" at bounding box center [231, 229] width 462 height 484
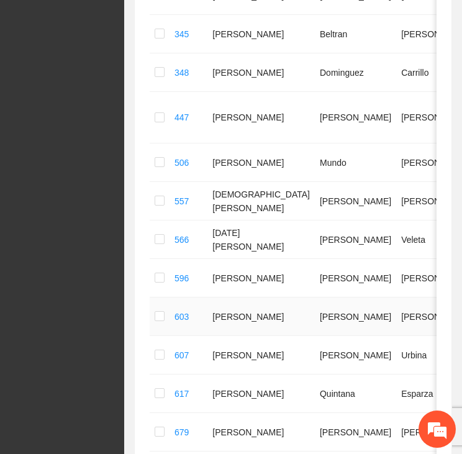
scroll to position [732, 0]
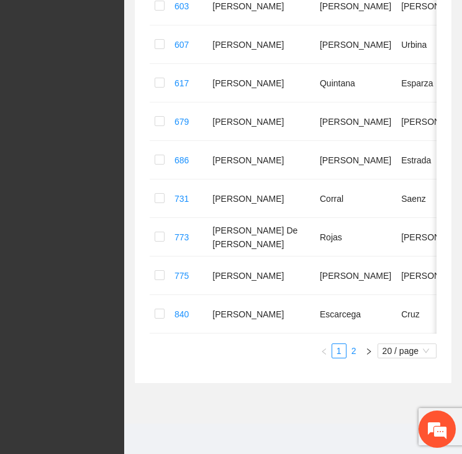
click at [350, 344] on link "2" at bounding box center [354, 351] width 14 height 14
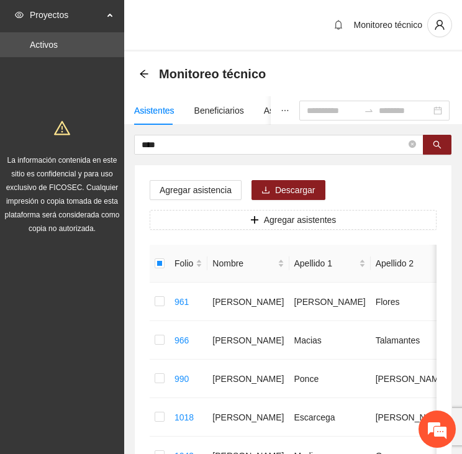
scroll to position [0, 0]
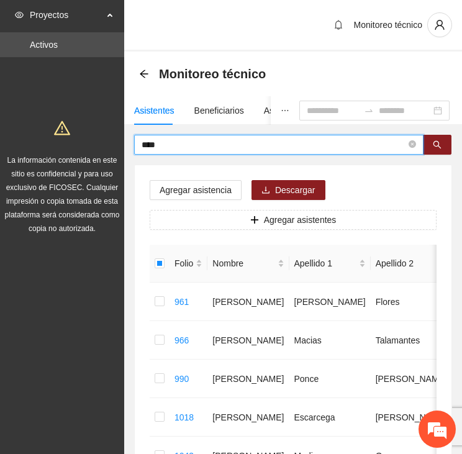
drag, startPoint x: 167, startPoint y: 141, endPoint x: 102, endPoint y: 143, distance: 65.2
click at [102, 143] on section "Proyectos Activos La información contenida en este sitio es confidencial y para…" at bounding box center [231, 396] width 462 height 793
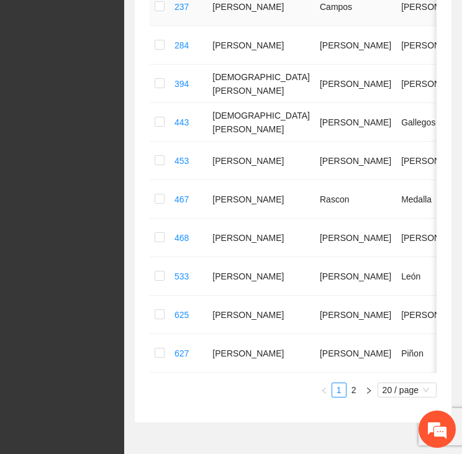
scroll to position [683, 0]
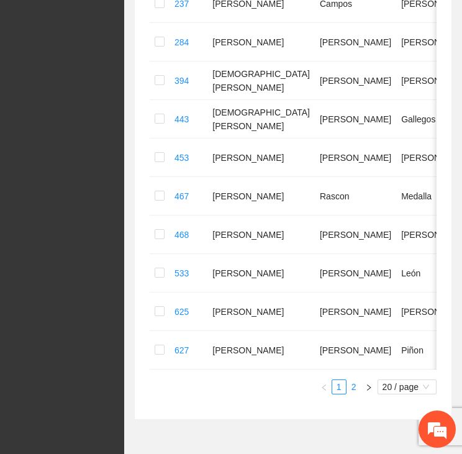
click at [353, 394] on link "2" at bounding box center [354, 387] width 14 height 14
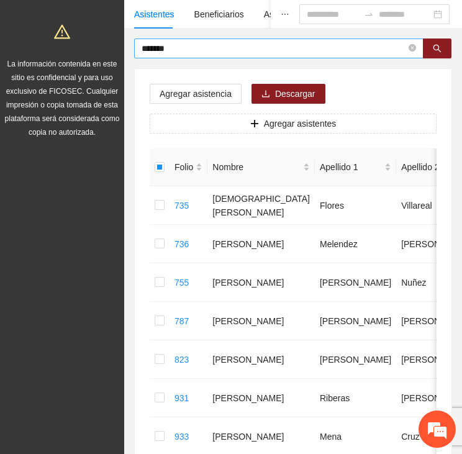
scroll to position [66, 0]
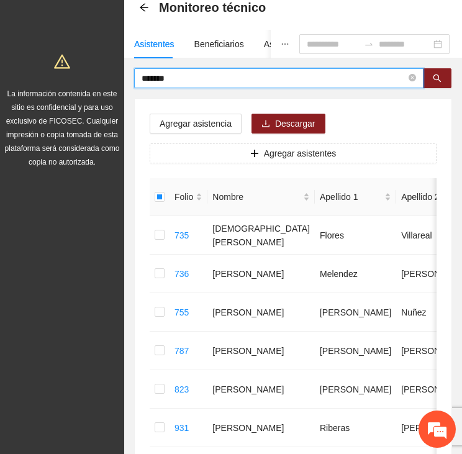
drag, startPoint x: 178, startPoint y: 75, endPoint x: 107, endPoint y: 69, distance: 71.6
click at [107, 69] on section "Proyectos Activos La información contenida en este sitio es confidencial y para…" at bounding box center [231, 414] width 462 height 960
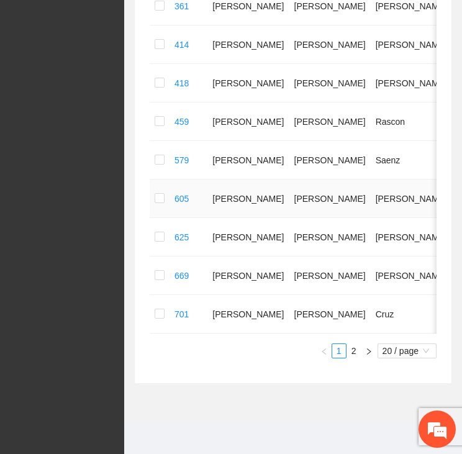
scroll to position [750, 0]
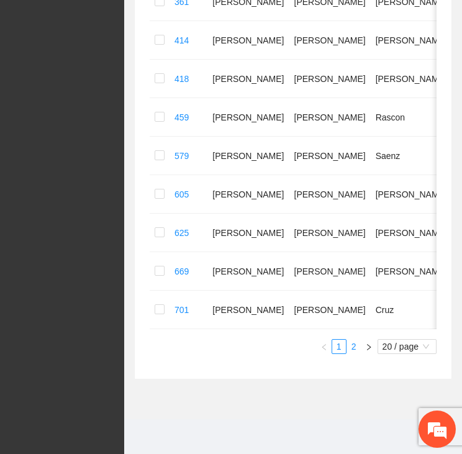
click at [352, 353] on link "2" at bounding box center [354, 347] width 14 height 14
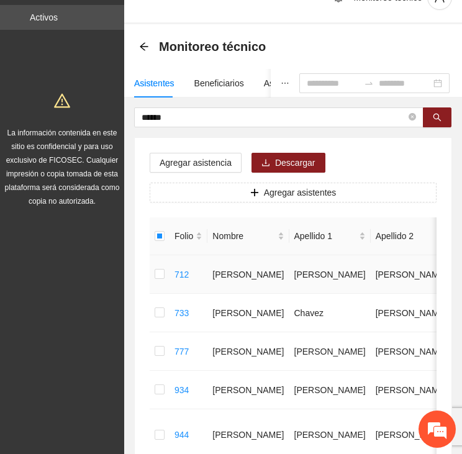
scroll to position [15, 0]
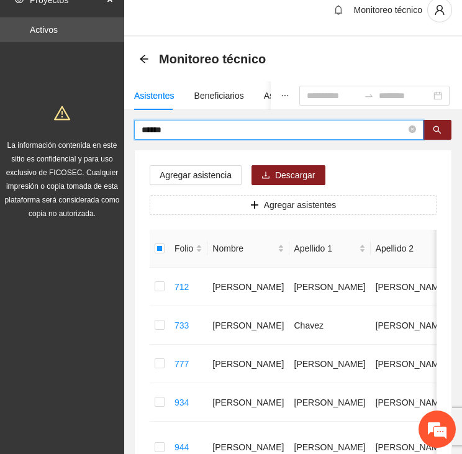
drag, startPoint x: 137, startPoint y: 126, endPoint x: 107, endPoint y: 121, distance: 30.2
click at [107, 121] on section "Proyectos Activos La información contenida en este sitio es confidencial y para…" at bounding box center [231, 426] width 462 height 883
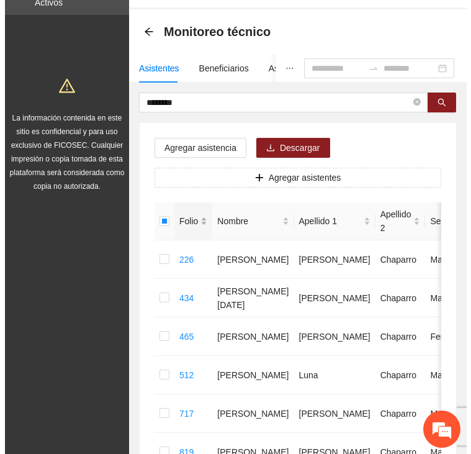
scroll to position [0, 0]
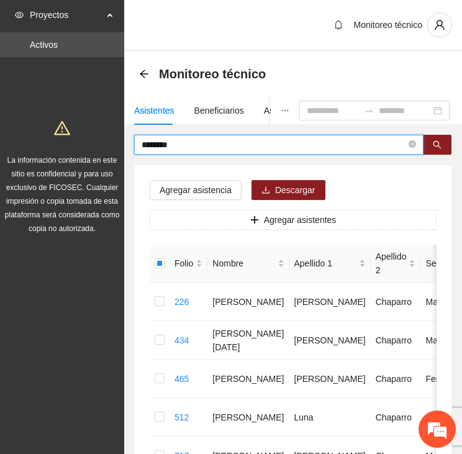
drag, startPoint x: 173, startPoint y: 145, endPoint x: 92, endPoint y: 146, distance: 81.4
click at [93, 146] on section "Proyectos Activos La información contenida en este sitio es confidencial y para…" at bounding box center [231, 358] width 462 height 716
type input "*"
click at [189, 186] on span "Agregar asistencia" at bounding box center [196, 190] width 72 height 14
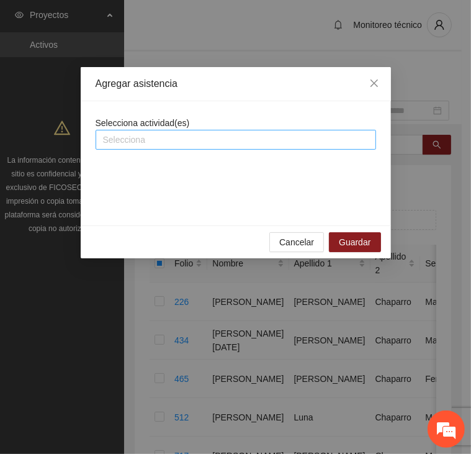
click at [166, 136] on div at bounding box center [236, 139] width 275 height 15
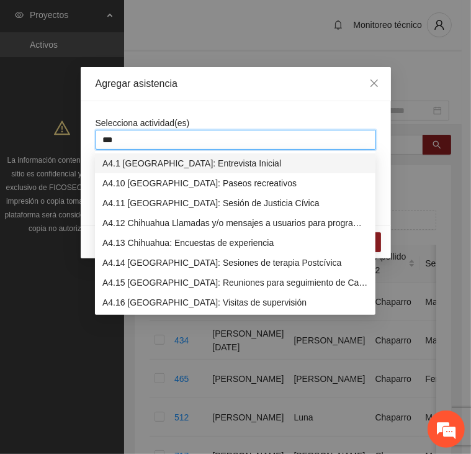
type input "****"
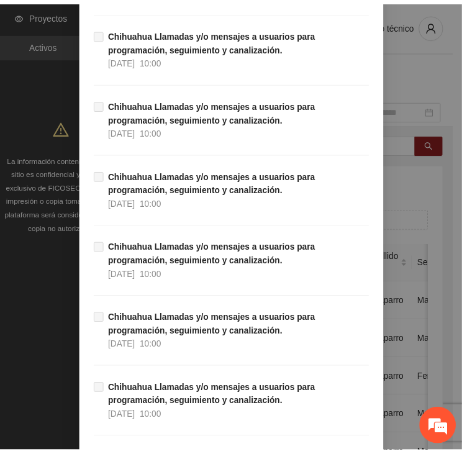
scroll to position [12240, 0]
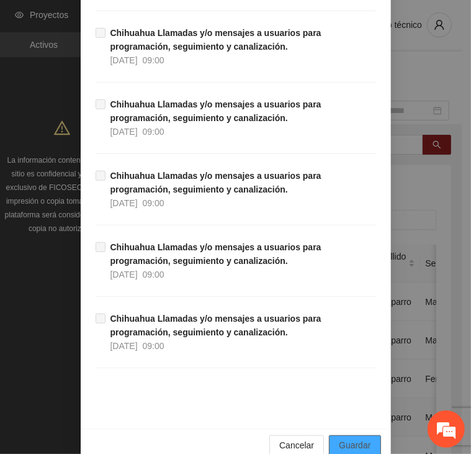
click at [347, 435] on button "Guardar" at bounding box center [355, 445] width 52 height 20
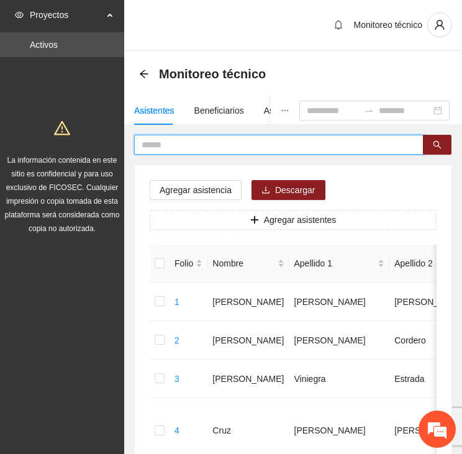
click at [147, 141] on input "text" at bounding box center [274, 145] width 265 height 14
type input "******"
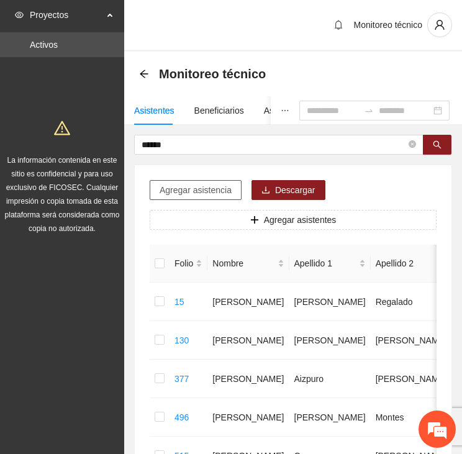
click at [194, 186] on span "Agregar asistencia" at bounding box center [196, 190] width 72 height 14
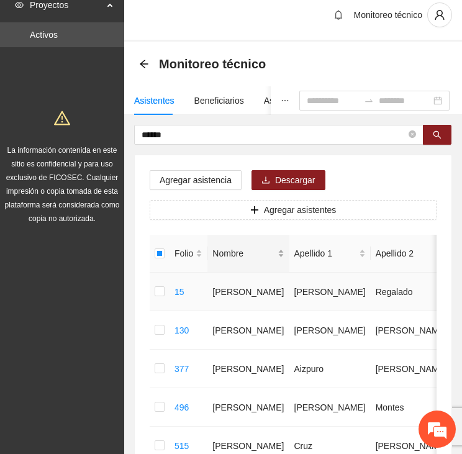
scroll to position [0, 0]
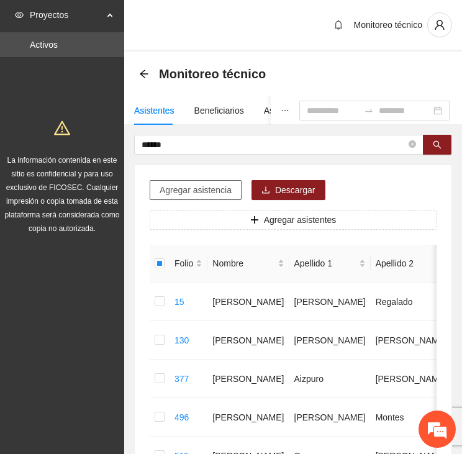
click at [191, 191] on span "Agregar asistencia" at bounding box center [196, 190] width 72 height 14
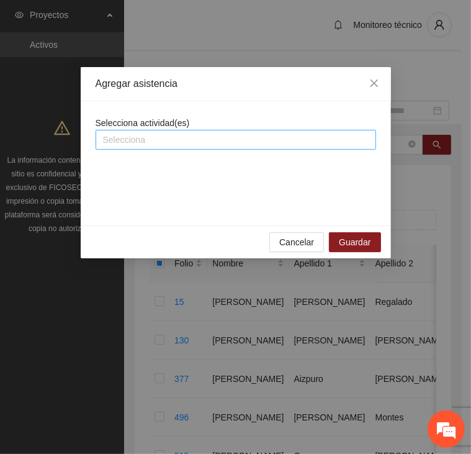
click at [176, 138] on div at bounding box center [236, 139] width 275 height 15
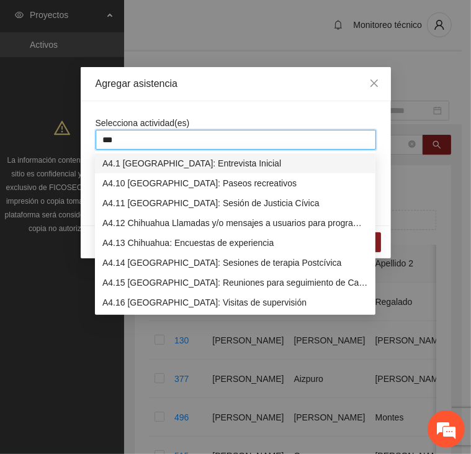
type input "****"
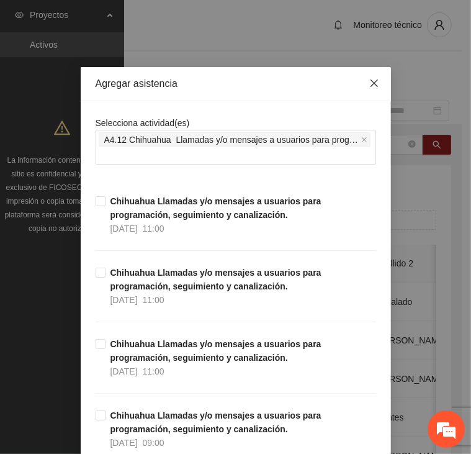
click at [370, 84] on icon "close" at bounding box center [375, 83] width 10 height 10
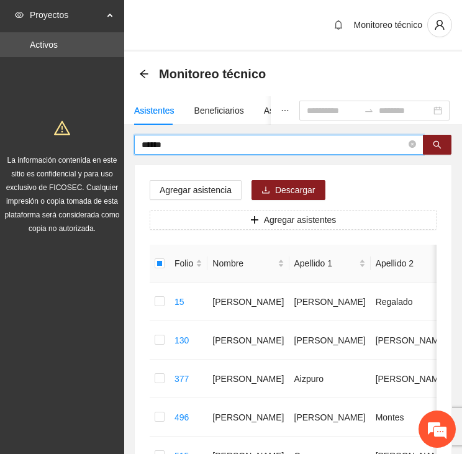
drag, startPoint x: 174, startPoint y: 140, endPoint x: 137, endPoint y: 137, distance: 37.4
click at [137, 137] on span "******" at bounding box center [278, 145] width 289 height 20
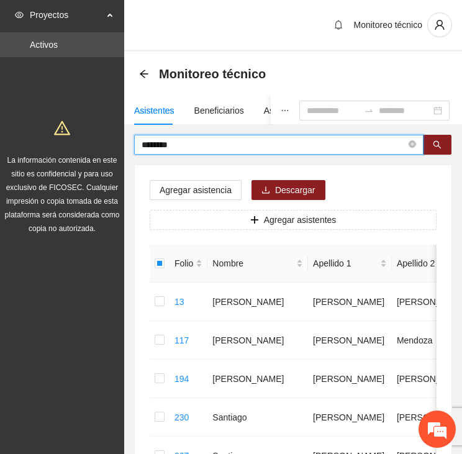
drag, startPoint x: 171, startPoint y: 140, endPoint x: 125, endPoint y: 131, distance: 46.2
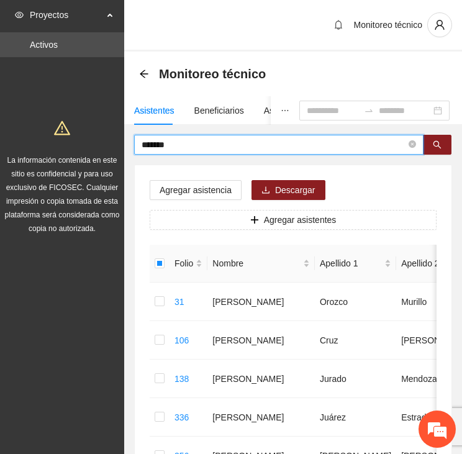
click at [143, 134] on div "Asistentes Beneficiarios Asistencias Objetivos y actividades Participantes Caso…" at bounding box center [293, 368] width 338 height 545
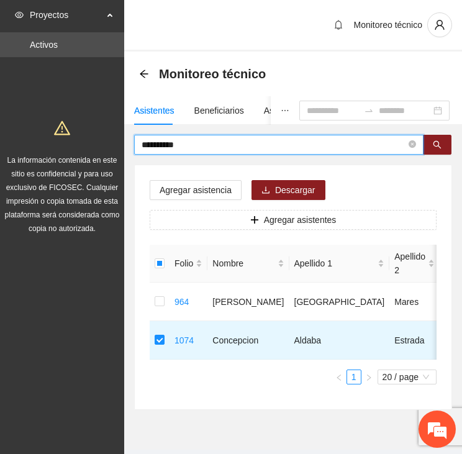
drag, startPoint x: 194, startPoint y: 147, endPoint x: 134, endPoint y: 150, distance: 60.3
click at [134, 151] on div "**********" at bounding box center [293, 272] width 338 height 275
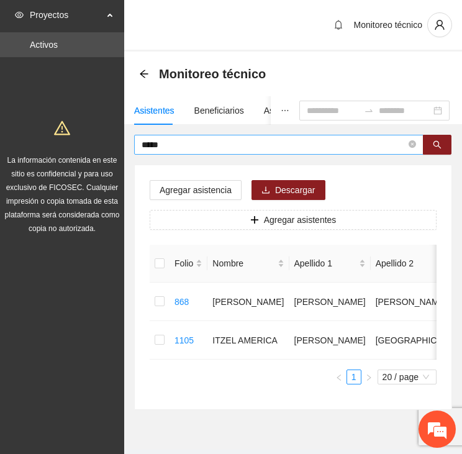
drag, startPoint x: 182, startPoint y: 136, endPoint x: 148, endPoint y: 147, distance: 35.2
click at [149, 147] on span "*****" at bounding box center [278, 145] width 289 height 20
drag, startPoint x: 163, startPoint y: 146, endPoint x: 132, endPoint y: 145, distance: 31.7
click at [132, 145] on div "***** Agregar asistencia Descargar Agregar asistentes Folio Nombre Apellido 1 A…" at bounding box center [293, 272] width 338 height 275
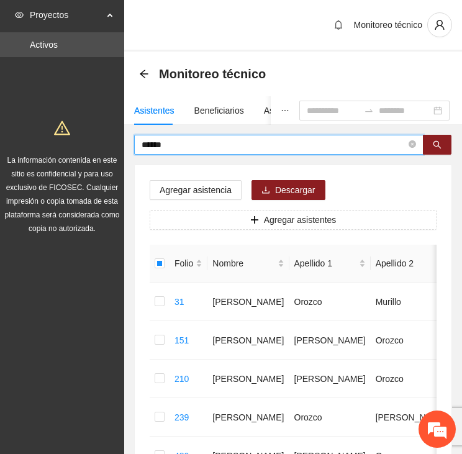
drag, startPoint x: 184, startPoint y: 145, endPoint x: 134, endPoint y: 148, distance: 49.8
click at [134, 148] on span "******" at bounding box center [278, 145] width 289 height 20
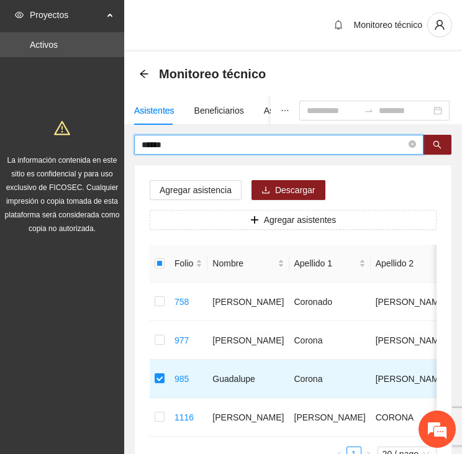
drag, startPoint x: 176, startPoint y: 141, endPoint x: 132, endPoint y: 153, distance: 45.2
click at [129, 153] on div "****** Agregar asistencia Descargar Agregar asistentes Folio Nombre Apellido 1 …" at bounding box center [293, 311] width 338 height 352
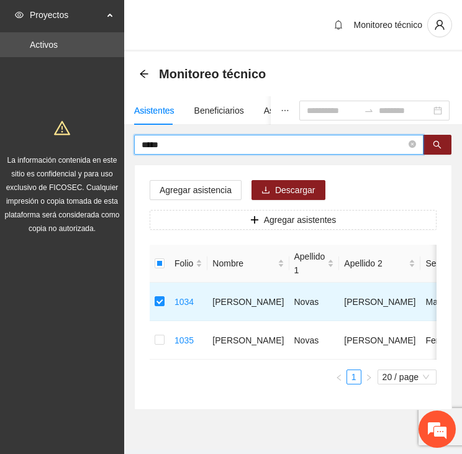
drag, startPoint x: 178, startPoint y: 142, endPoint x: 102, endPoint y: 135, distance: 75.4
click at [102, 135] on section "Proyectos Activos La información contenida en este sitio es confidencial y para…" at bounding box center [231, 242] width 462 height 484
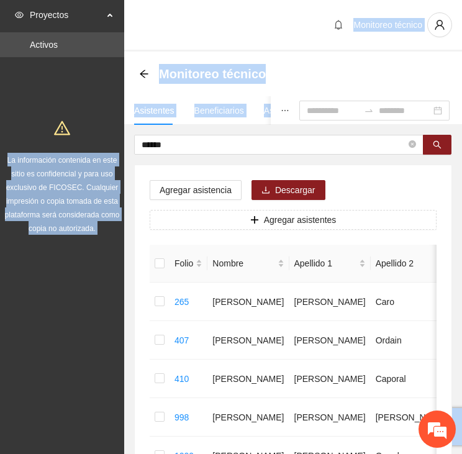
drag, startPoint x: 134, startPoint y: 135, endPoint x: 102, endPoint y: 135, distance: 31.7
click at [102, 135] on section "Proyectos Activos La información contenida en este sitio es confidencial y para…" at bounding box center [231, 338] width 462 height 677
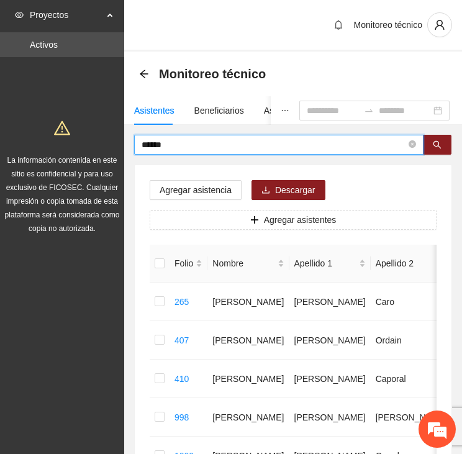
drag, startPoint x: 176, startPoint y: 141, endPoint x: 117, endPoint y: 138, distance: 59.1
click at [117, 138] on section "Proyectos Activos La información contenida en este sitio es confidencial y para…" at bounding box center [231, 338] width 462 height 677
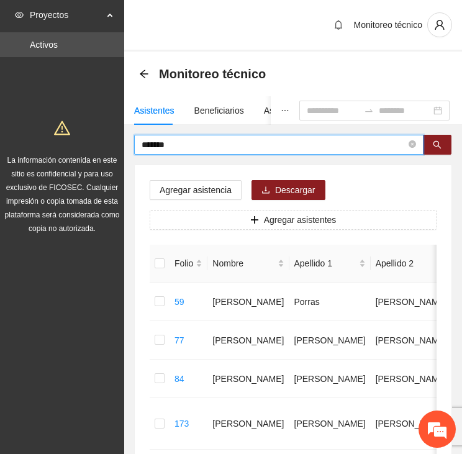
drag, startPoint x: 174, startPoint y: 143, endPoint x: 83, endPoint y: 135, distance: 91.1
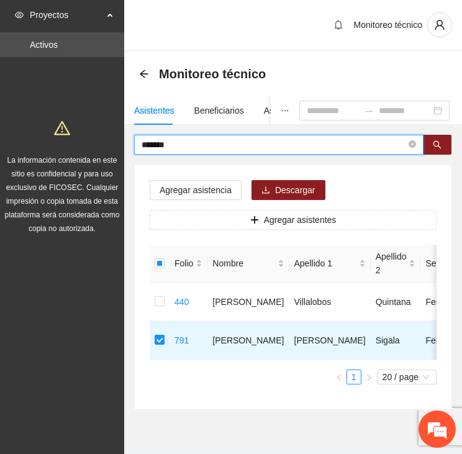
drag, startPoint x: 176, startPoint y: 143, endPoint x: 91, endPoint y: 141, distance: 85.7
click at [91, 141] on section "Proyectos Activos La información contenida en este sitio es confidencial y para…" at bounding box center [231, 242] width 462 height 484
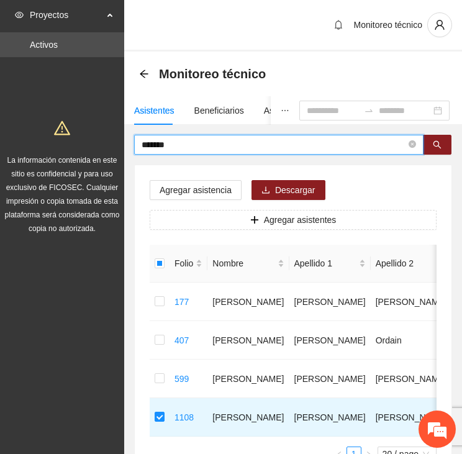
drag, startPoint x: 178, startPoint y: 146, endPoint x: 123, endPoint y: 141, distance: 54.9
click at [123, 141] on section "Proyectos Activos La información contenida en este sitio es confidencial y para…" at bounding box center [231, 280] width 462 height 561
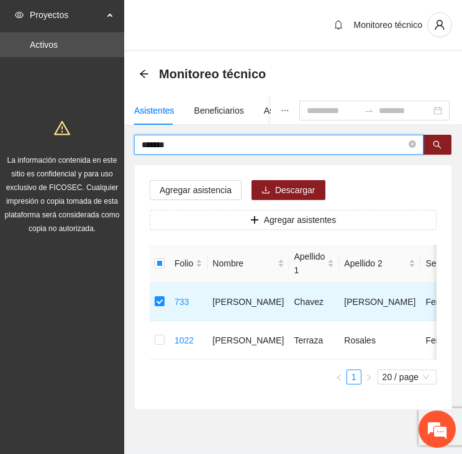
drag, startPoint x: 135, startPoint y: 141, endPoint x: 107, endPoint y: 140, distance: 27.3
click at [107, 140] on section "Proyectos Activos La información contenida en este sitio es confidencial y para…" at bounding box center [231, 242] width 462 height 484
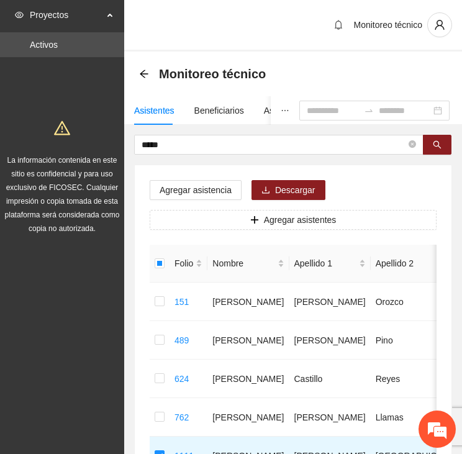
drag, startPoint x: 173, startPoint y: 142, endPoint x: 117, endPoint y: 139, distance: 55.4
click at [118, 139] on section "Proyectos Activos La información contenida en este sitio es confidencial y para…" at bounding box center [231, 300] width 462 height 600
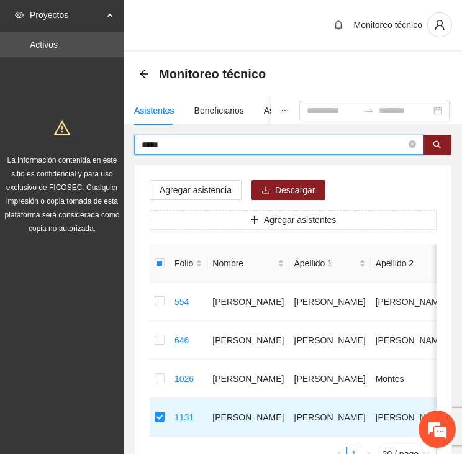
drag, startPoint x: 171, startPoint y: 145, endPoint x: 125, endPoint y: 141, distance: 46.7
click at [125, 141] on div "***** Agregar asistencia Descargar Agregar asistentes Folio Nombre Apellido 1 A…" at bounding box center [293, 311] width 338 height 352
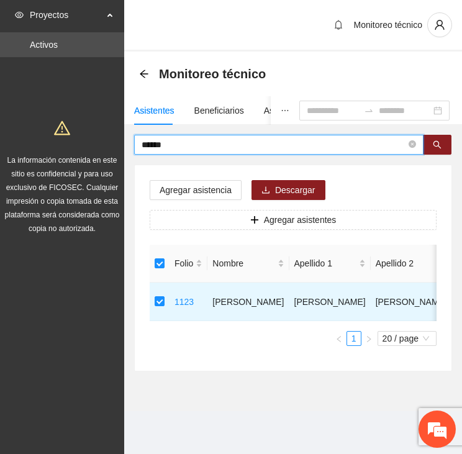
drag, startPoint x: 176, startPoint y: 140, endPoint x: 127, endPoint y: 128, distance: 50.5
click at [127, 128] on div "Asistentes Beneficiarios Asistencias Objetivos y actividades Participantes Caso…" at bounding box center [293, 233] width 338 height 275
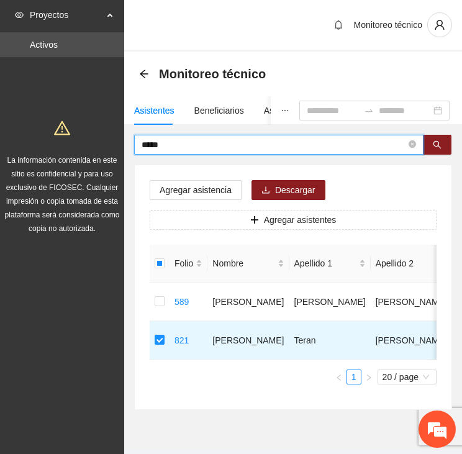
drag, startPoint x: 140, startPoint y: 142, endPoint x: 124, endPoint y: 142, distance: 16.1
click at [124, 142] on div "***** Agregar asistencia Descargar Agregar asistentes Folio Nombre Apellido 1 A…" at bounding box center [293, 272] width 338 height 275
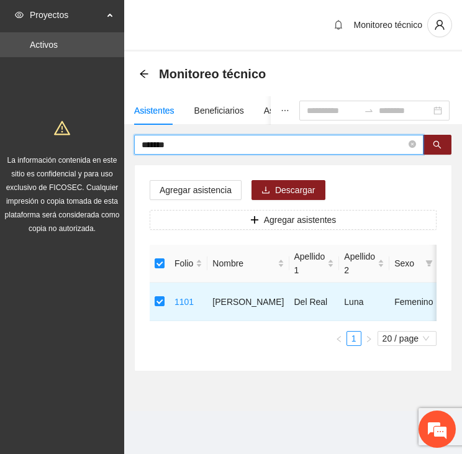
drag, startPoint x: 184, startPoint y: 147, endPoint x: 129, endPoint y: 139, distance: 55.3
click at [129, 139] on div "******* Agregar asistencia Descargar Agregar asistentes Folio Nombre Apellido 1…" at bounding box center [293, 253] width 338 height 237
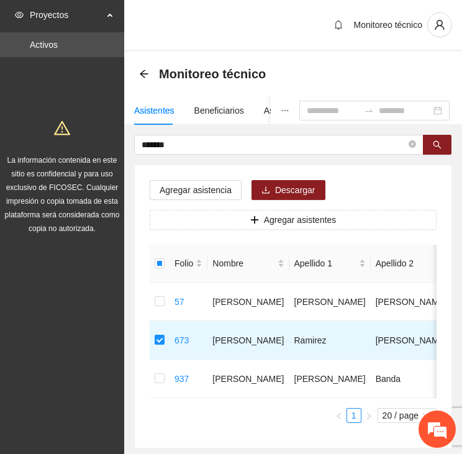
drag, startPoint x: 166, startPoint y: 140, endPoint x: 117, endPoint y: 129, distance: 51.1
click at [117, 129] on section "Proyectos Activos La información contenida en este sitio es confidencial y para…" at bounding box center [231, 261] width 462 height 523
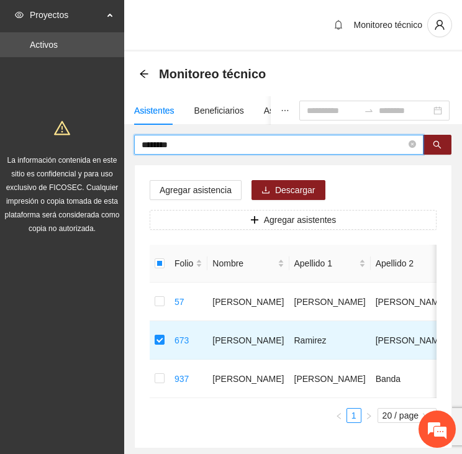
type input "********"
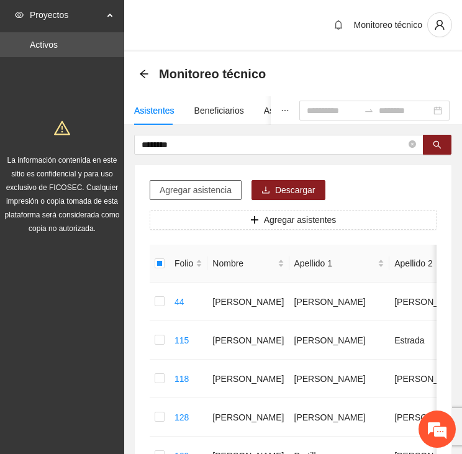
click at [198, 185] on span "Agregar asistencia" at bounding box center [196, 190] width 72 height 14
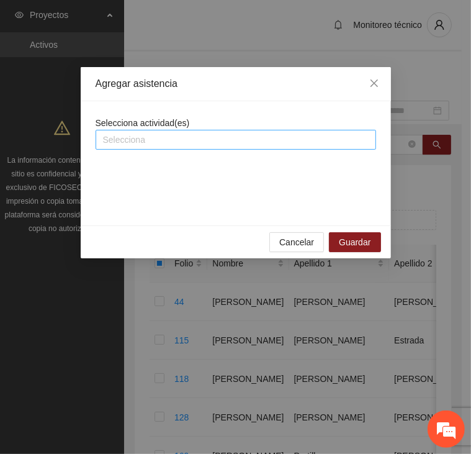
click at [186, 134] on div at bounding box center [236, 139] width 275 height 15
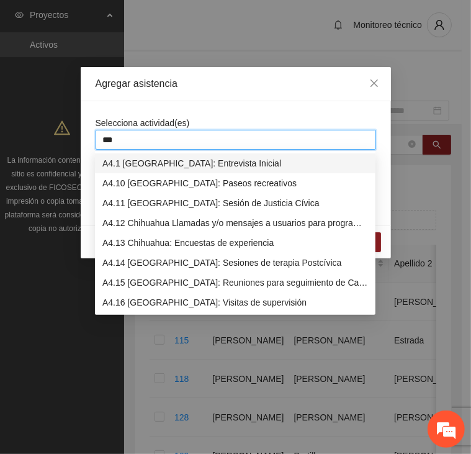
type input "****"
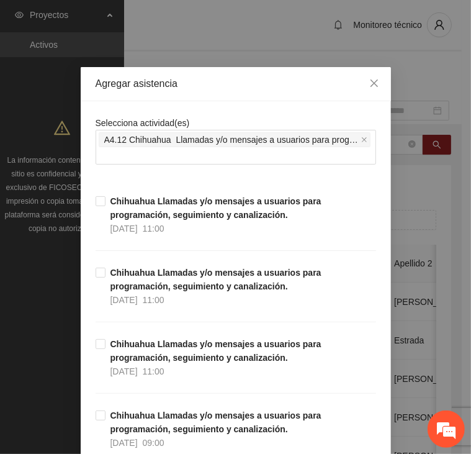
click at [186, 99] on div "Agregar asistencia" at bounding box center [236, 84] width 311 height 34
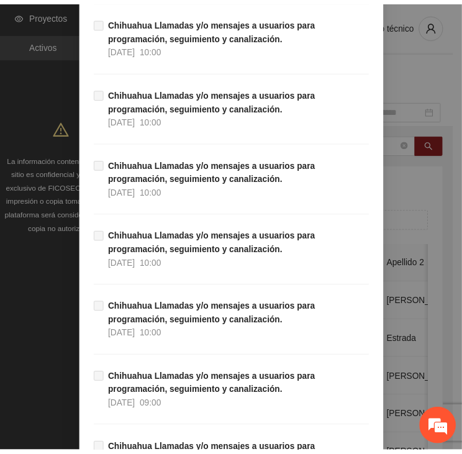
scroll to position [12240, 0]
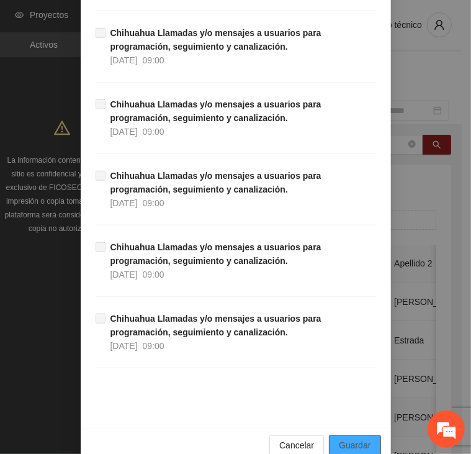
click at [343, 439] on span "Guardar" at bounding box center [355, 446] width 32 height 14
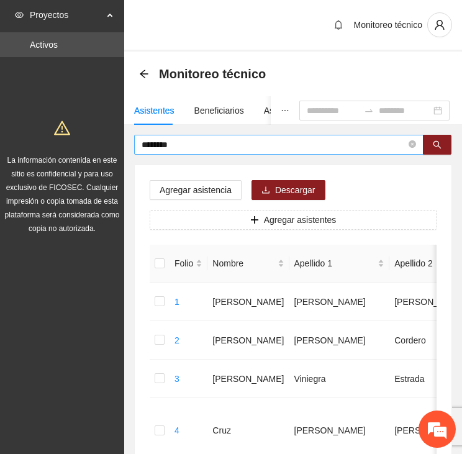
drag, startPoint x: 201, startPoint y: 145, endPoint x: 192, endPoint y: 145, distance: 9.3
click at [193, 145] on input "********" at bounding box center [274, 145] width 265 height 14
drag, startPoint x: 160, startPoint y: 143, endPoint x: 122, endPoint y: 145, distance: 38.5
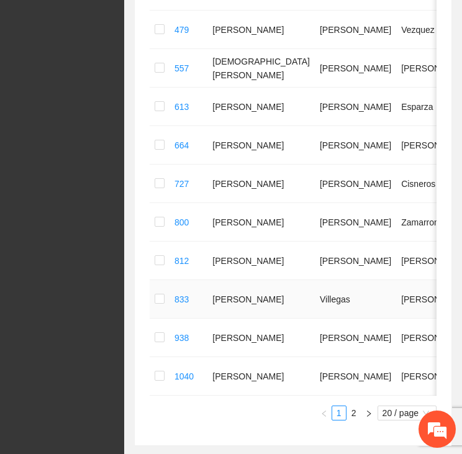
scroll to position [683, 0]
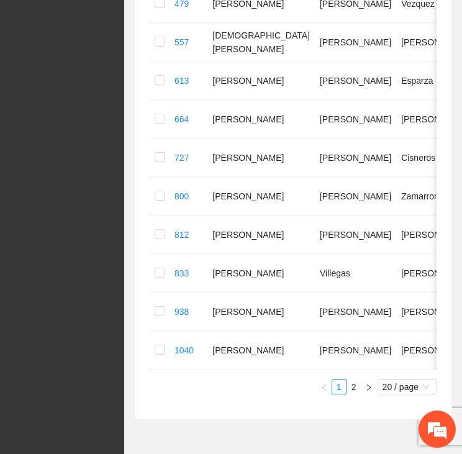
click at [350, 394] on link "2" at bounding box center [354, 387] width 14 height 14
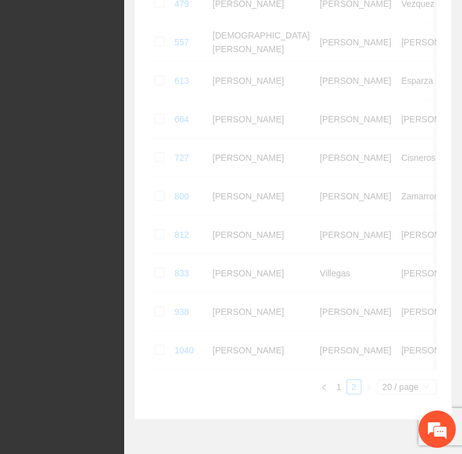
scroll to position [154, 0]
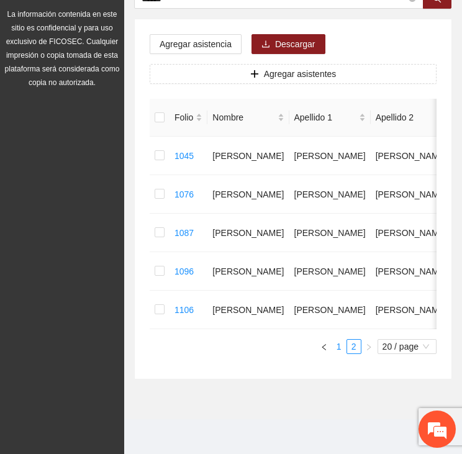
click at [338, 348] on link "1" at bounding box center [339, 347] width 14 height 14
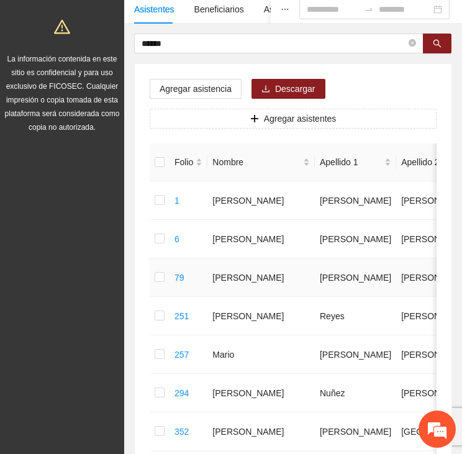
scroll to position [49, 0]
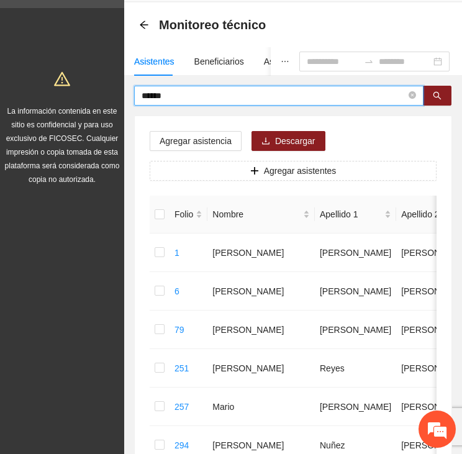
drag, startPoint x: 139, startPoint y: 91, endPoint x: 99, endPoint y: 91, distance: 39.1
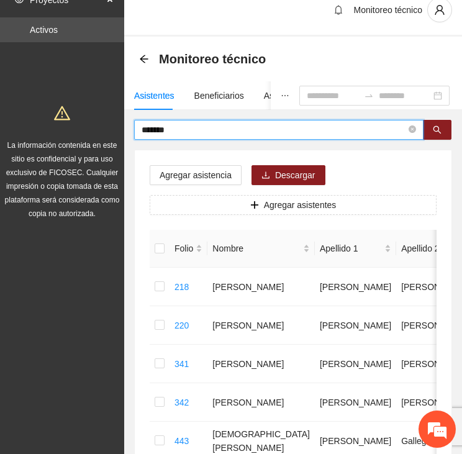
scroll to position [0, 0]
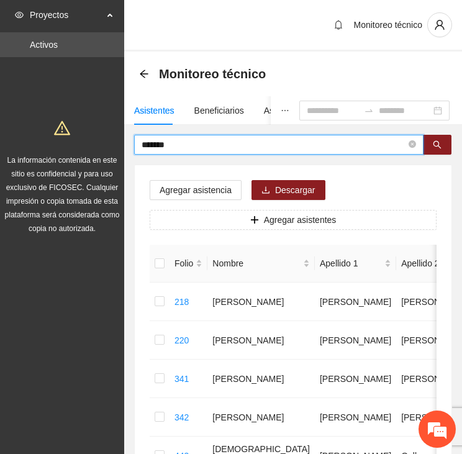
drag, startPoint x: 160, startPoint y: 143, endPoint x: 124, endPoint y: 143, distance: 36.0
click at [124, 143] on section "Proyectos Activos La información contenida en este sitio es confidencial y para…" at bounding box center [231, 396] width 462 height 793
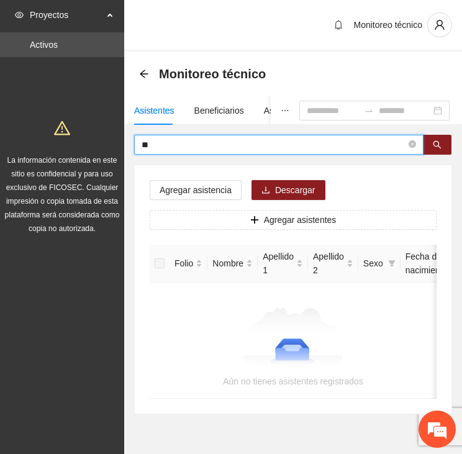
type input "*"
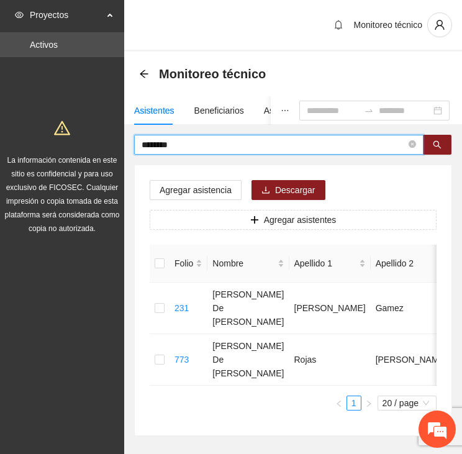
drag, startPoint x: 171, startPoint y: 145, endPoint x: 112, endPoint y: 146, distance: 59.6
click at [112, 146] on section "Proyectos Activos La información contenida en este sitio es confidencial y para…" at bounding box center [231, 255] width 462 height 511
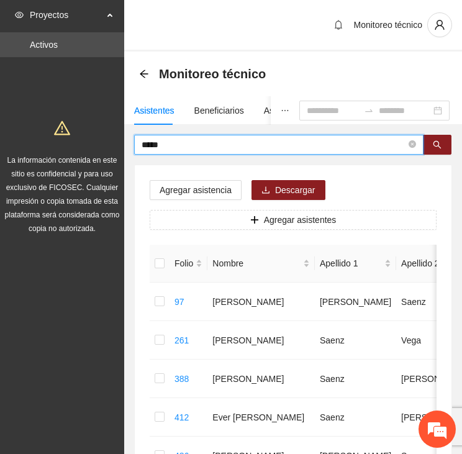
drag, startPoint x: 178, startPoint y: 142, endPoint x: 112, endPoint y: 138, distance: 65.3
click at [113, 138] on section "Proyectos Activos La información contenida en este sitio es confidencial y para…" at bounding box center [231, 415] width 462 height 831
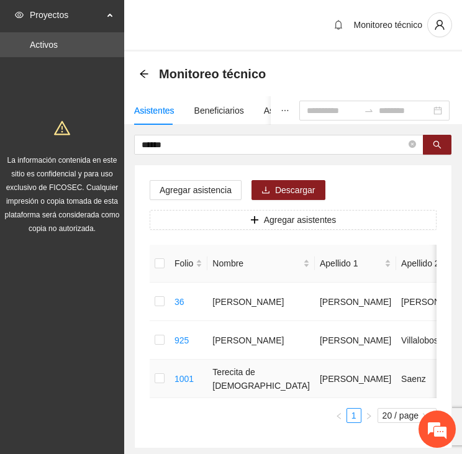
click at [165, 380] on td at bounding box center [160, 379] width 20 height 39
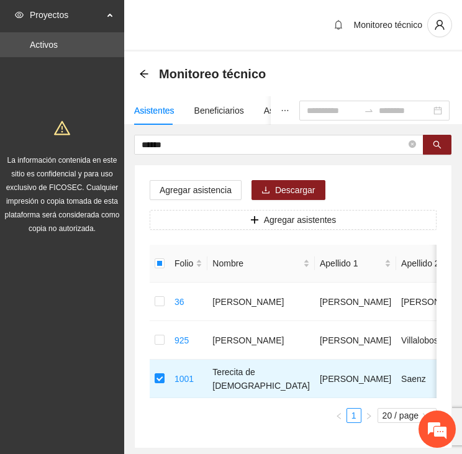
drag, startPoint x: 170, startPoint y: 144, endPoint x: 87, endPoint y: 136, distance: 83.6
click at [87, 136] on section "Proyectos Activos La información contenida en este sitio es confidencial y para…" at bounding box center [231, 261] width 462 height 523
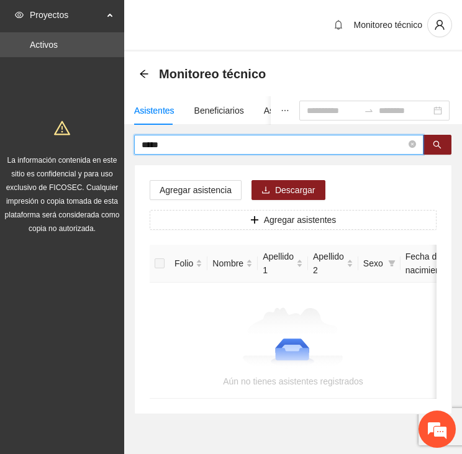
drag, startPoint x: 104, startPoint y: 140, endPoint x: 96, endPoint y: 140, distance: 8.1
click at [97, 140] on section "Proyectos Activos La información contenida en este sitio es confidencial y para…" at bounding box center [231, 244] width 462 height 489
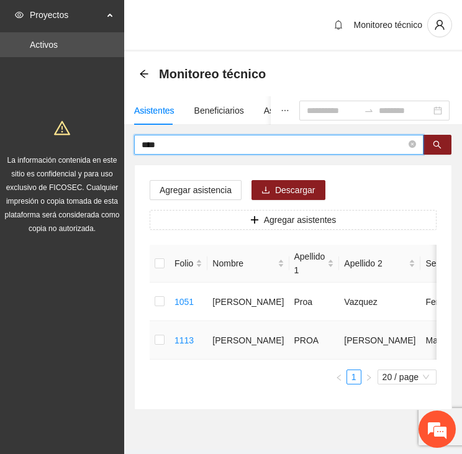
click at [173, 335] on td "1113" at bounding box center [189, 340] width 38 height 39
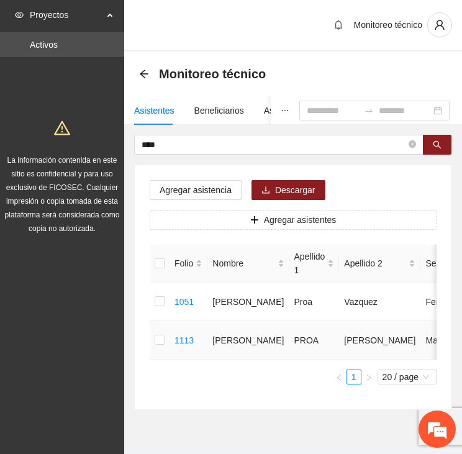
click at [149, 340] on div "Agregar asistencia Descargar Agregar asistentes Folio Nombre Apellido 1 Apellid…" at bounding box center [293, 287] width 317 height 244
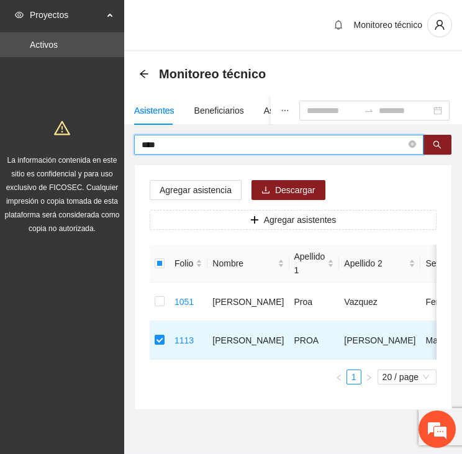
drag, startPoint x: 164, startPoint y: 142, endPoint x: 91, endPoint y: 134, distance: 73.7
click at [91, 134] on section "Proyectos Activos La información contenida en este sitio es confidencial y para…" at bounding box center [231, 242] width 462 height 484
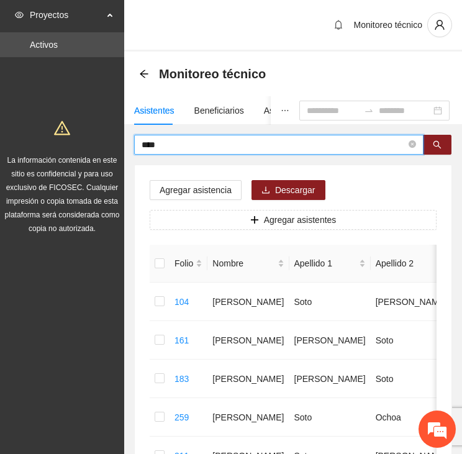
drag, startPoint x: 163, startPoint y: 146, endPoint x: 77, endPoint y: 142, distance: 86.4
click at [88, 142] on section "Proyectos Activos La información contenida en este sitio es confidencial y para…" at bounding box center [231, 396] width 462 height 793
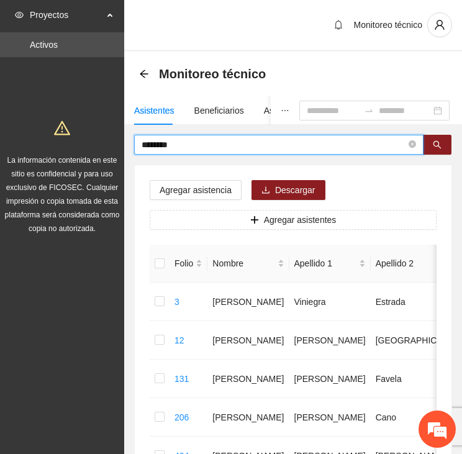
drag, startPoint x: 178, startPoint y: 139, endPoint x: 112, endPoint y: 131, distance: 66.9
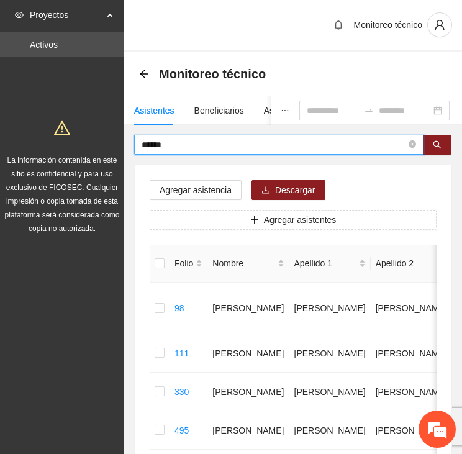
drag, startPoint x: 166, startPoint y: 143, endPoint x: 104, endPoint y: 139, distance: 62.9
click at [105, 139] on section "Proyectos Activos La información contenida en este sitio es confidencial y para…" at bounding box center [231, 383] width 462 height 767
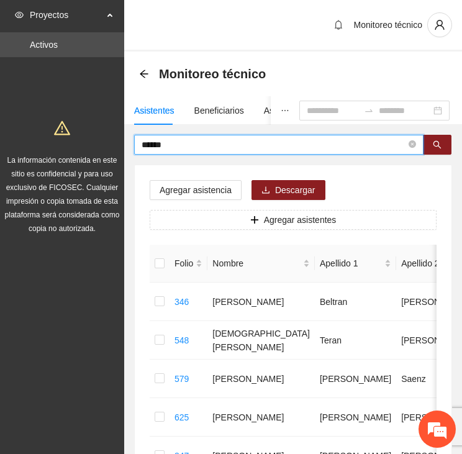
drag, startPoint x: 128, startPoint y: 143, endPoint x: 88, endPoint y: 145, distance: 39.8
click at [88, 145] on section "Proyectos Activos La información contenida en este sitio es confidencial y para…" at bounding box center [231, 300] width 462 height 600
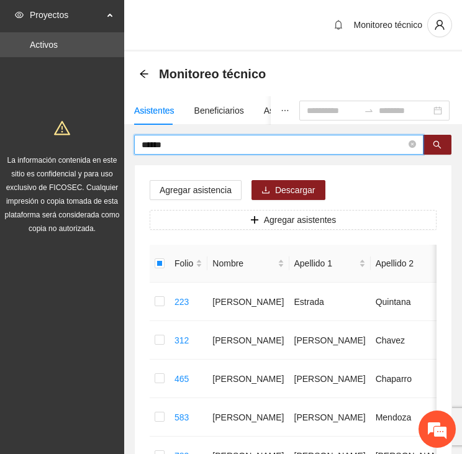
drag, startPoint x: 150, startPoint y: 145, endPoint x: 118, endPoint y: 143, distance: 31.7
click at [118, 143] on section "Proyectos Activos La información contenida en este sitio es confidencial y para…" at bounding box center [231, 319] width 462 height 639
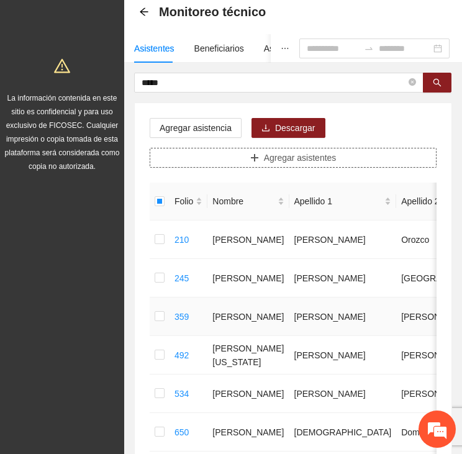
scroll to position [62, 0]
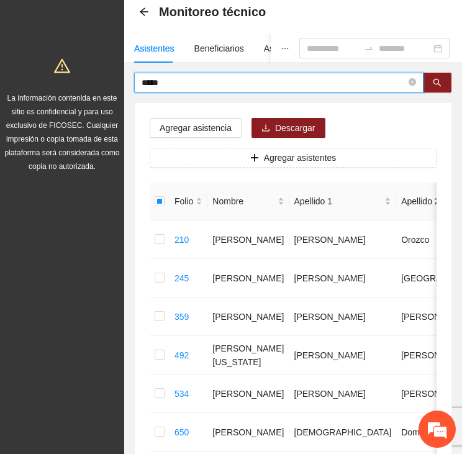
drag, startPoint x: 155, startPoint y: 81, endPoint x: 120, endPoint y: 71, distance: 35.4
click at [120, 71] on section "Proyectos Activos La información contenida en este sitio es confidencial y para…" at bounding box center [231, 334] width 462 height 793
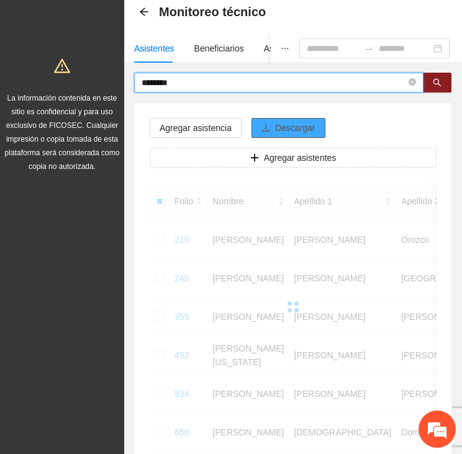
scroll to position [0, 0]
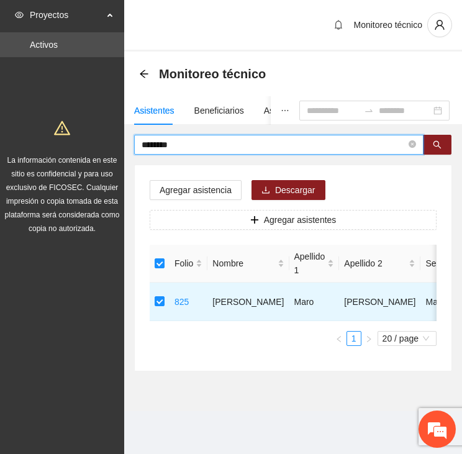
drag, startPoint x: 176, startPoint y: 138, endPoint x: 137, endPoint y: 130, distance: 40.4
click at [137, 130] on div "Asistentes Beneficiarios Asistencias Objetivos y actividades Participantes Caso…" at bounding box center [293, 233] width 338 height 275
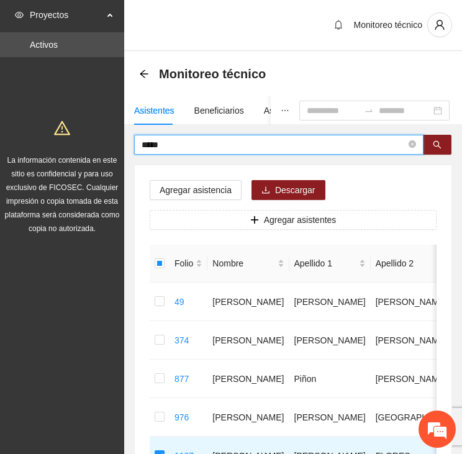
drag, startPoint x: 174, startPoint y: 145, endPoint x: 130, endPoint y: 147, distance: 43.5
click at [132, 148] on div "***** Agregar asistencia Descargar Agregar asistentes Folio Nombre Apellido 1 A…" at bounding box center [293, 330] width 338 height 391
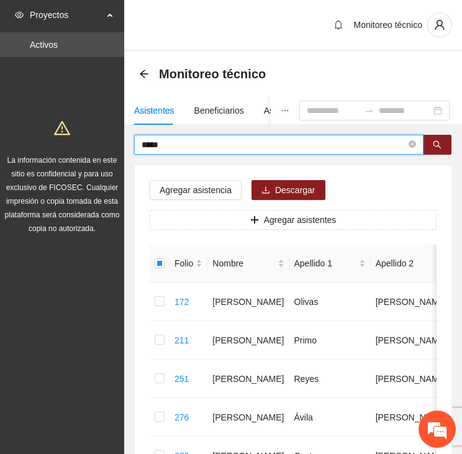
drag, startPoint x: 186, startPoint y: 148, endPoint x: 120, endPoint y: 146, distance: 65.3
click at [120, 147] on section "Proyectos Activos La información contenida en este sitio es confidencial y para…" at bounding box center [231, 435] width 462 height 870
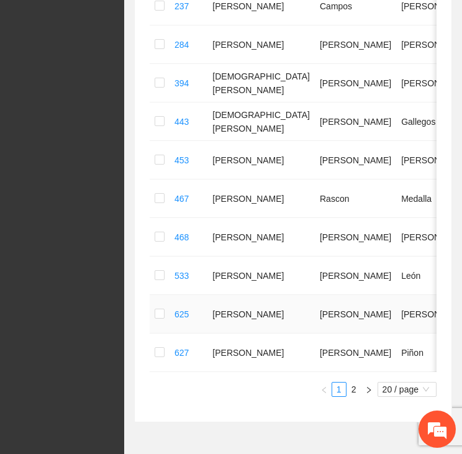
scroll to position [683, 0]
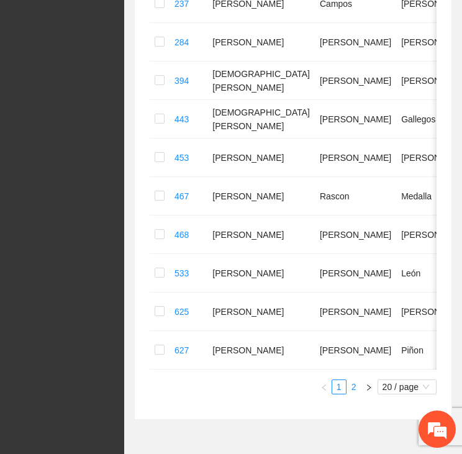
click at [352, 394] on link "2" at bounding box center [354, 387] width 14 height 14
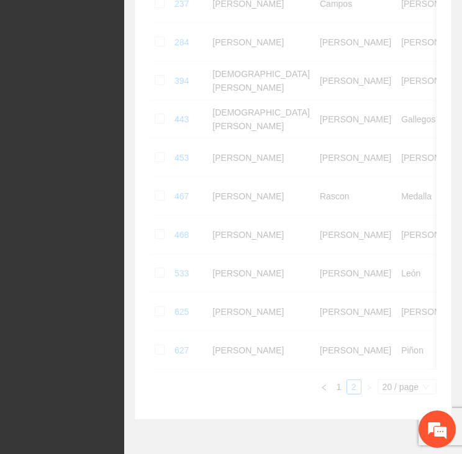
scroll to position [501, 0]
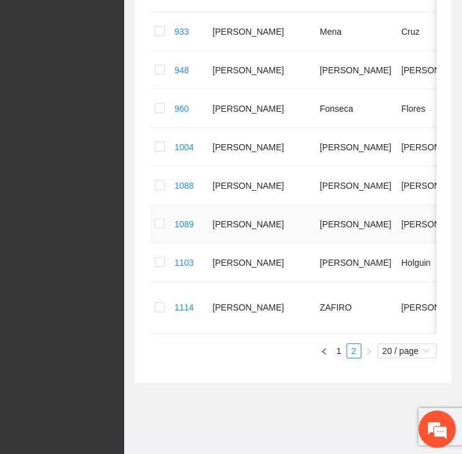
click at [151, 223] on td at bounding box center [160, 224] width 20 height 39
click at [152, 223] on td at bounding box center [160, 224] width 20 height 39
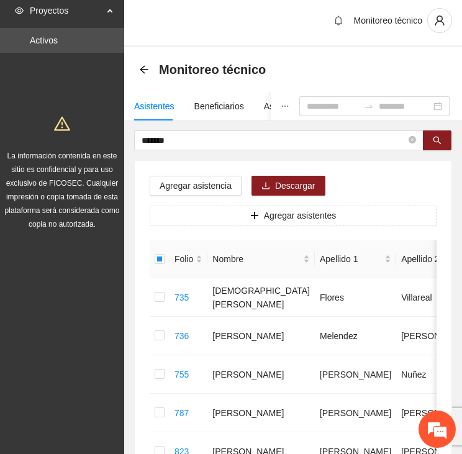
scroll to position [0, 0]
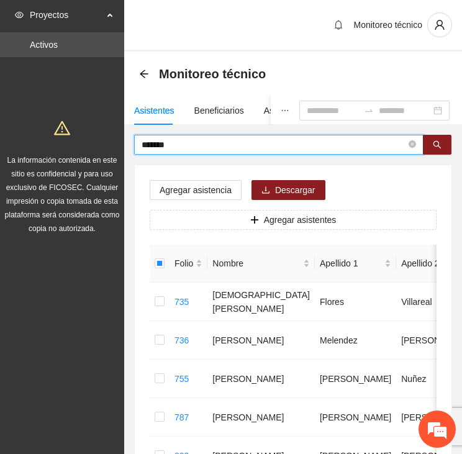
drag, startPoint x: 152, startPoint y: 152, endPoint x: 139, endPoint y: 151, distance: 13.1
click at [139, 152] on span "*******" at bounding box center [278, 145] width 289 height 20
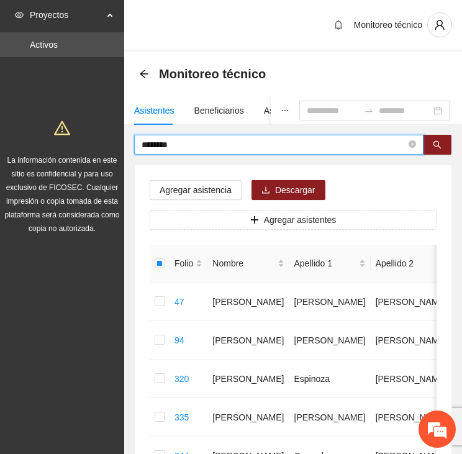
drag, startPoint x: 181, startPoint y: 142, endPoint x: 132, endPoint y: 149, distance: 50.2
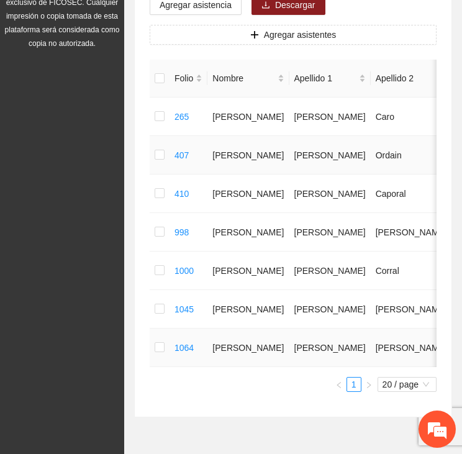
scroll to position [244, 0]
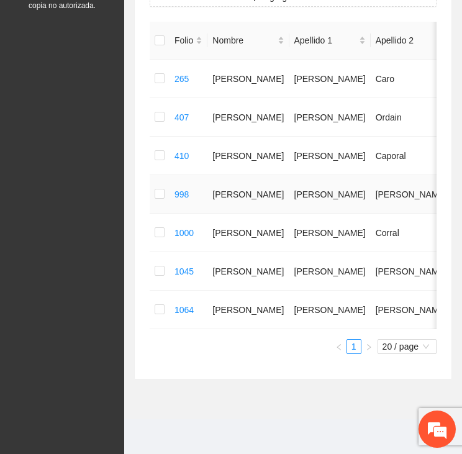
click at [165, 186] on td at bounding box center [160, 194] width 20 height 39
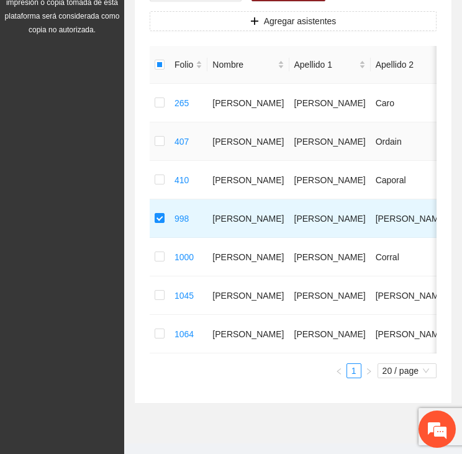
scroll to position [0, 0]
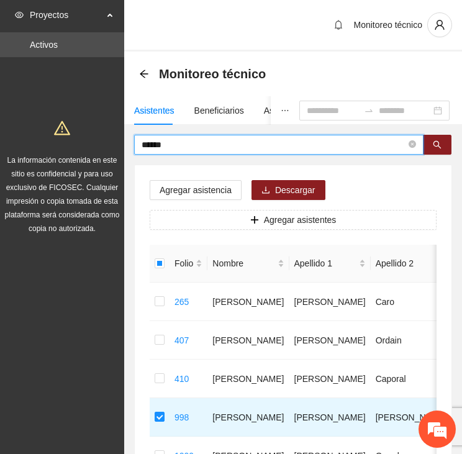
drag, startPoint x: 174, startPoint y: 142, endPoint x: 126, endPoint y: 148, distance: 48.2
click at [126, 148] on div "****** Agregar asistencia Descargar Agregar asistentes Folio Nombre Apellido 1 …" at bounding box center [293, 369] width 338 height 468
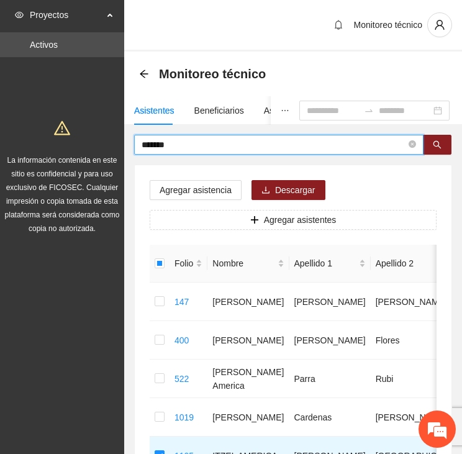
drag, startPoint x: 185, startPoint y: 142, endPoint x: 129, endPoint y: 153, distance: 57.6
click at [129, 153] on div "******* Agregar asistencia Descargar Agregar asistentes Folio Nombre Apellido 1…" at bounding box center [293, 330] width 338 height 391
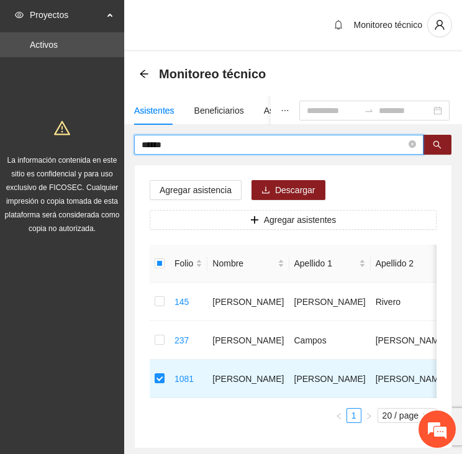
drag, startPoint x: 177, startPoint y: 142, endPoint x: 132, endPoint y: 150, distance: 46.2
click at [132, 151] on div "****** Agregar asistencia Descargar Agregar asistentes Folio Nombre Apellido 1 …" at bounding box center [293, 292] width 338 height 314
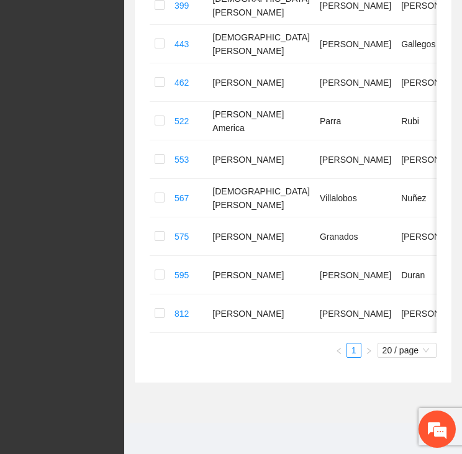
scroll to position [745, 0]
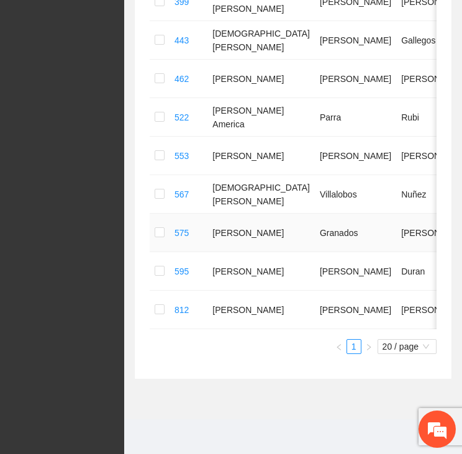
click at [155, 252] on td at bounding box center [160, 233] width 20 height 39
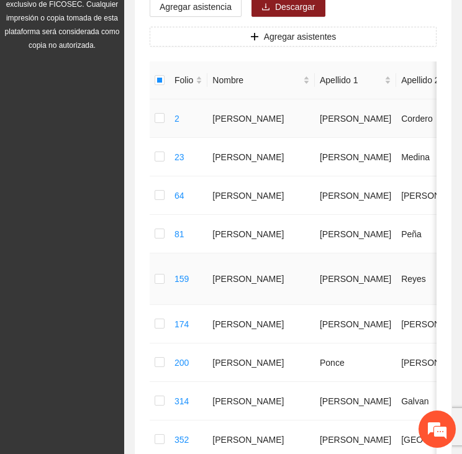
scroll to position [0, 0]
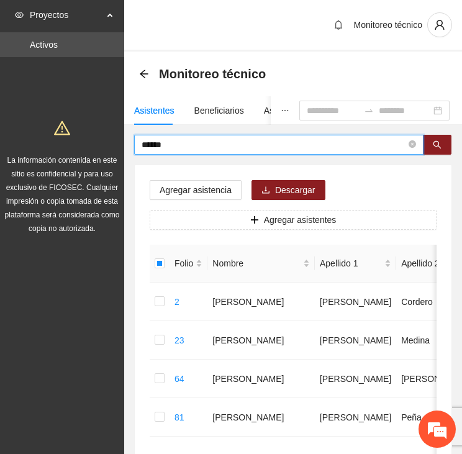
drag, startPoint x: 164, startPoint y: 141, endPoint x: 96, endPoint y: 127, distance: 69.8
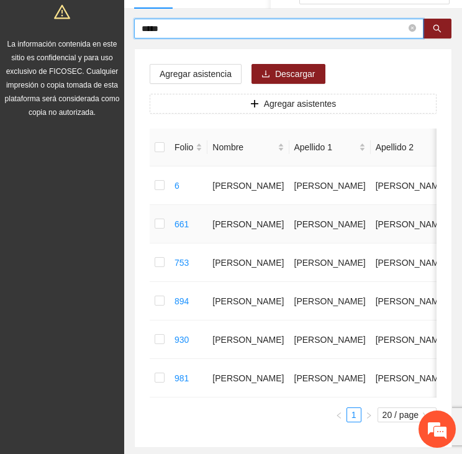
scroll to position [124, 0]
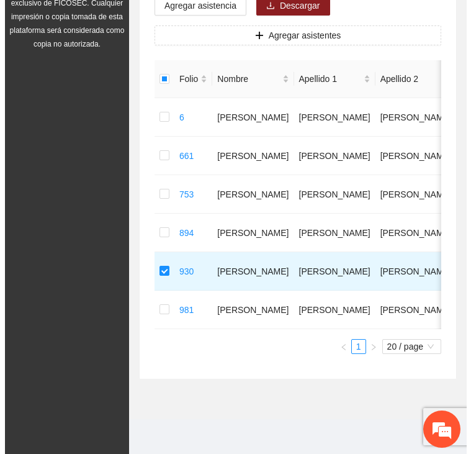
scroll to position [0, 0]
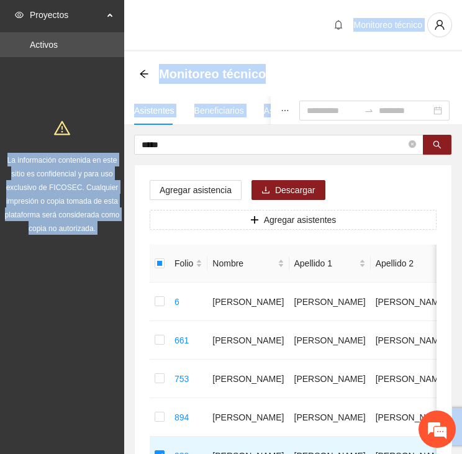
drag, startPoint x: 177, startPoint y: 136, endPoint x: 122, endPoint y: 123, distance: 56.2
click at [122, 123] on section "Proyectos Activos La información contenida en este sitio es confidencial y para…" at bounding box center [231, 319] width 462 height 639
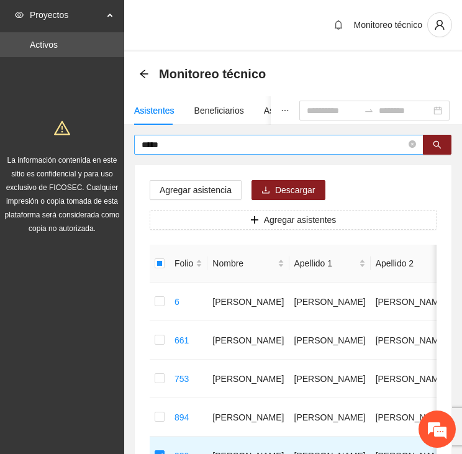
drag, startPoint x: 122, startPoint y: 123, endPoint x: 166, endPoint y: 146, distance: 49.7
click at [166, 146] on input "*****" at bounding box center [274, 145] width 265 height 14
drag, startPoint x: 164, startPoint y: 146, endPoint x: 143, endPoint y: 142, distance: 21.4
click at [144, 142] on input "*****" at bounding box center [274, 145] width 265 height 14
type input "*****"
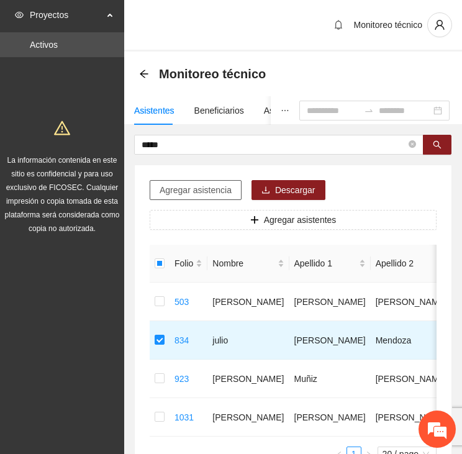
click at [214, 188] on span "Agregar asistencia" at bounding box center [196, 190] width 72 height 14
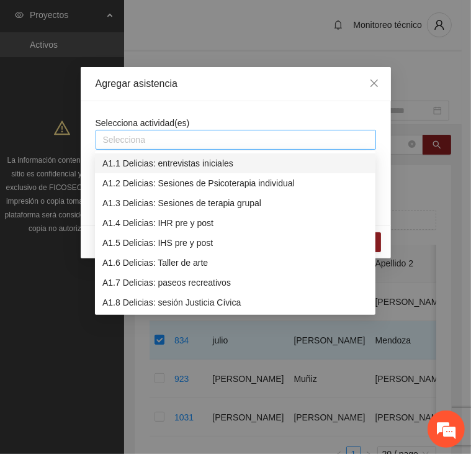
click at [191, 137] on div at bounding box center [236, 139] width 275 height 15
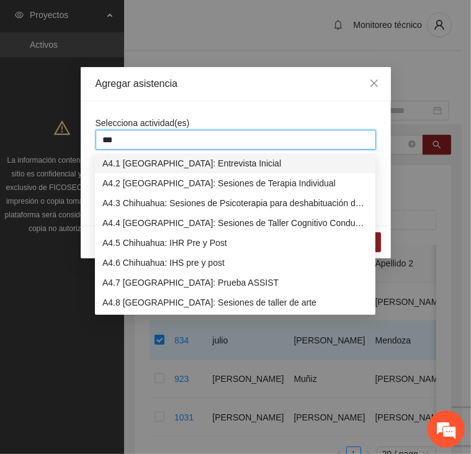
type input "****"
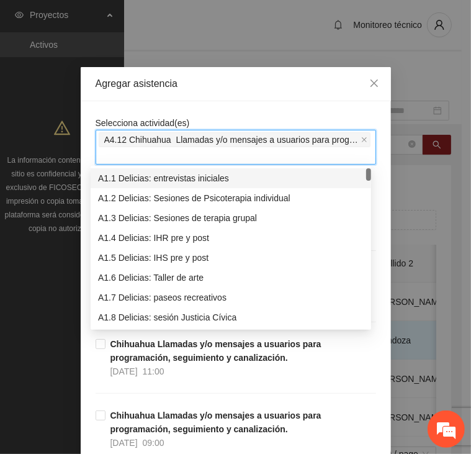
click at [207, 98] on div "Agregar asistencia" at bounding box center [236, 84] width 311 height 34
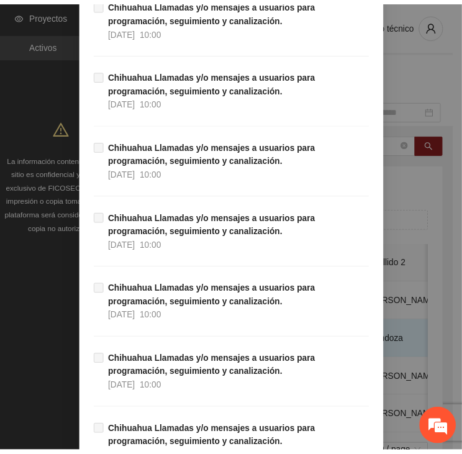
scroll to position [12240, 0]
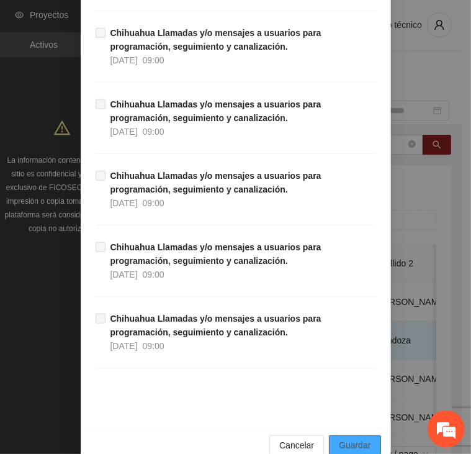
click at [339, 439] on span "Guardar" at bounding box center [355, 446] width 32 height 14
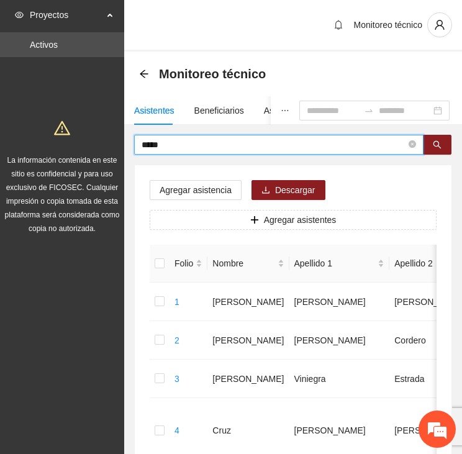
drag, startPoint x: 182, startPoint y: 141, endPoint x: 119, endPoint y: 141, distance: 63.4
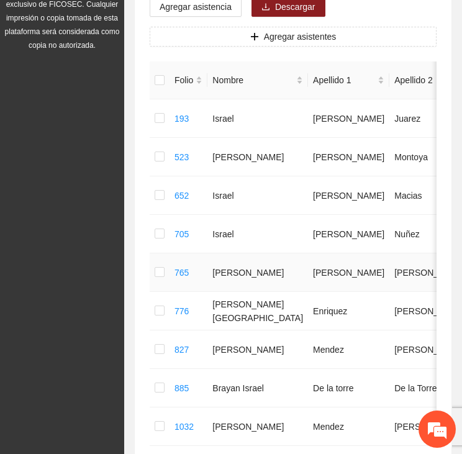
scroll to position [186, 0]
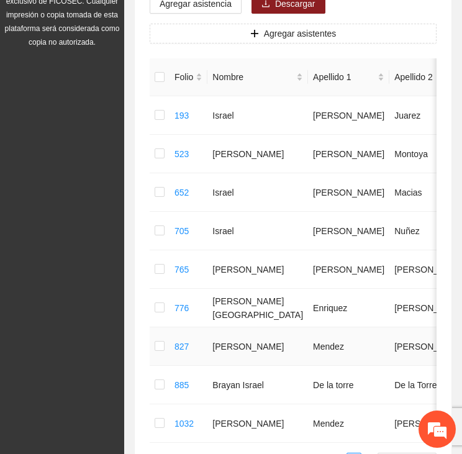
click at [154, 348] on td at bounding box center [160, 346] width 20 height 39
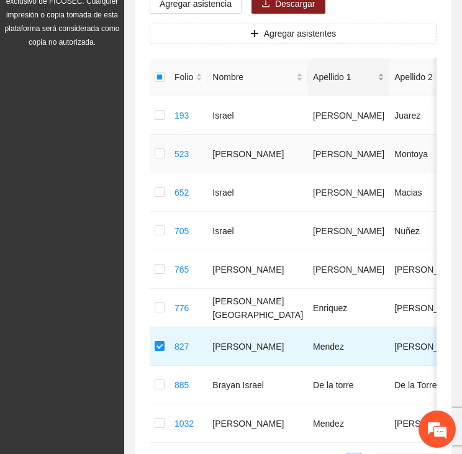
scroll to position [0, 0]
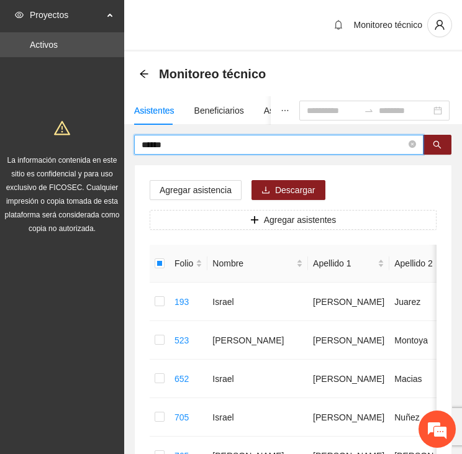
drag, startPoint x: 179, startPoint y: 143, endPoint x: 119, endPoint y: 135, distance: 60.2
click at [119, 135] on section "Proyectos Activos La información contenida en este sitio es confidencial y para…" at bounding box center [231, 377] width 462 height 754
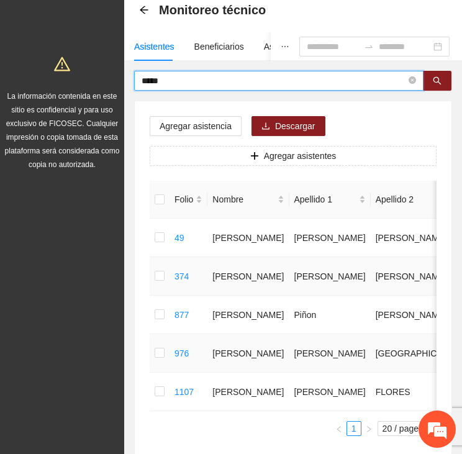
scroll to position [124, 0]
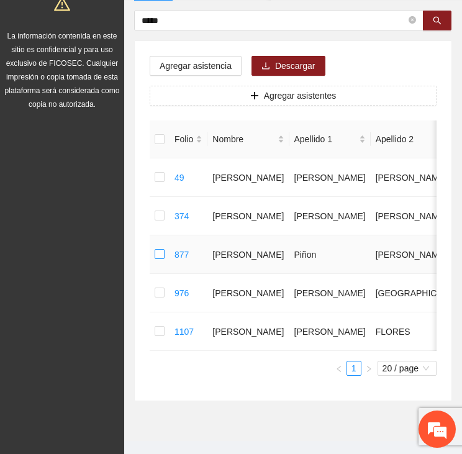
click at [163, 248] on label at bounding box center [160, 255] width 10 height 14
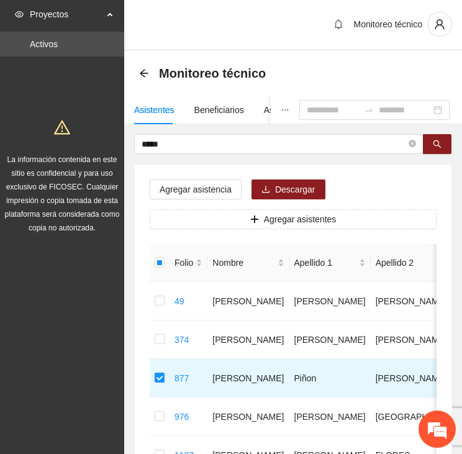
scroll to position [0, 0]
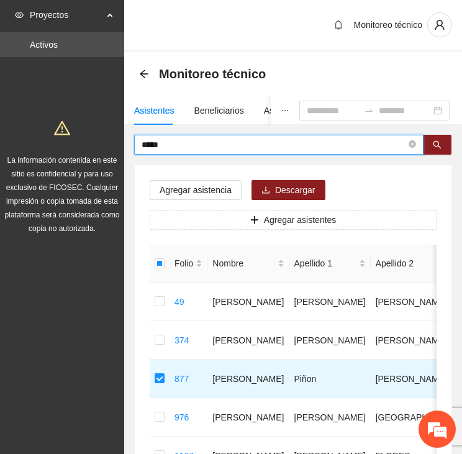
drag, startPoint x: 173, startPoint y: 143, endPoint x: 115, endPoint y: 135, distance: 59.0
click at [114, 134] on section "Proyectos Activos La información contenida en este sitio es confidencial y para…" at bounding box center [231, 300] width 462 height 600
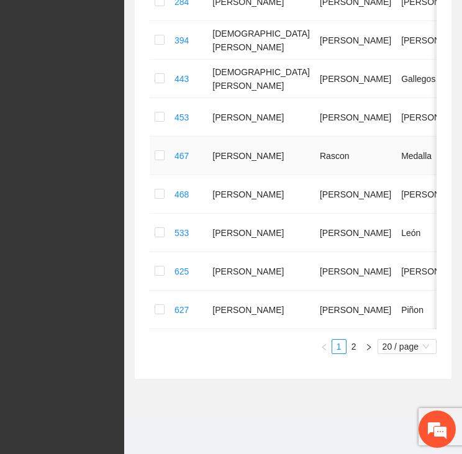
scroll to position [745, 0]
click at [353, 346] on link "2" at bounding box center [354, 347] width 14 height 14
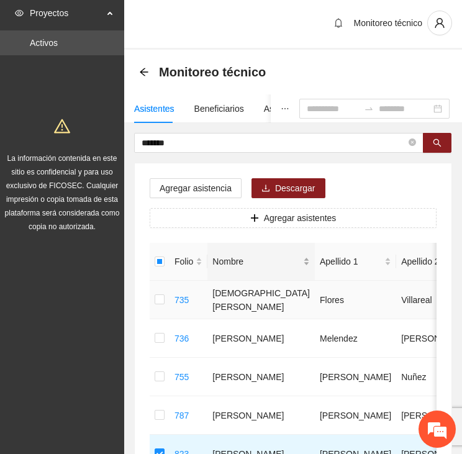
scroll to position [0, 0]
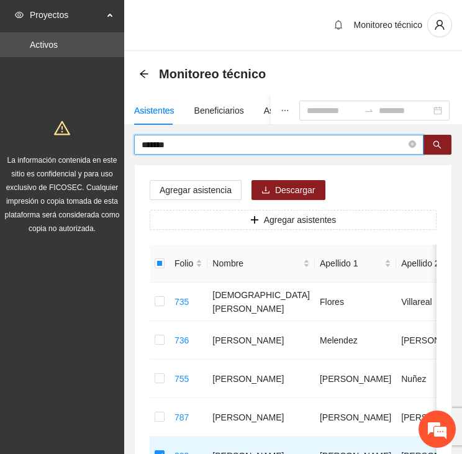
drag, startPoint x: 176, startPoint y: 143, endPoint x: 132, endPoint y: 136, distance: 44.0
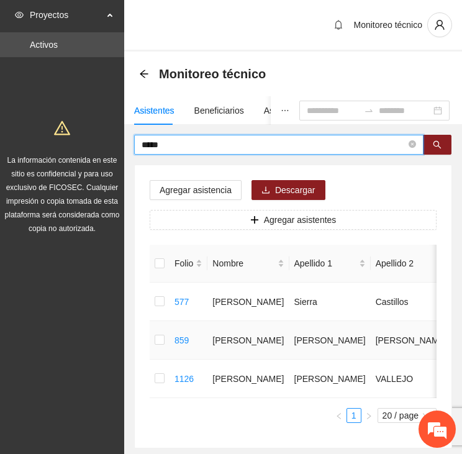
click at [168, 335] on td at bounding box center [160, 340] width 20 height 39
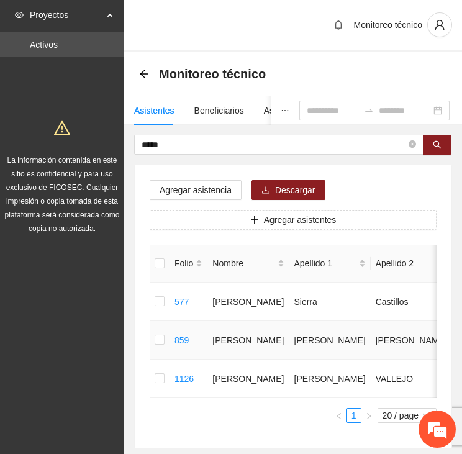
click at [161, 340] on td at bounding box center [160, 340] width 20 height 39
click at [154, 340] on td at bounding box center [160, 340] width 20 height 39
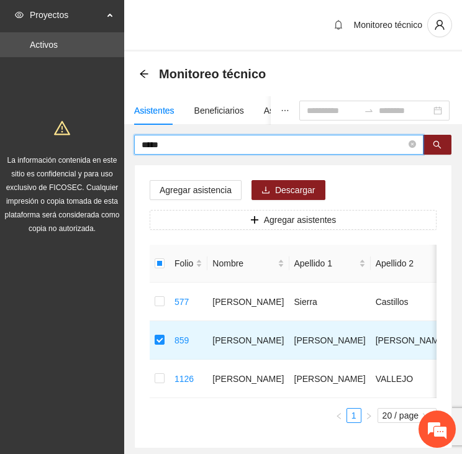
drag, startPoint x: 180, startPoint y: 150, endPoint x: 117, endPoint y: 139, distance: 63.6
click at [117, 139] on section "Proyectos Activos La información contenida en este sitio es confidencial y para…" at bounding box center [231, 261] width 462 height 523
type input "******"
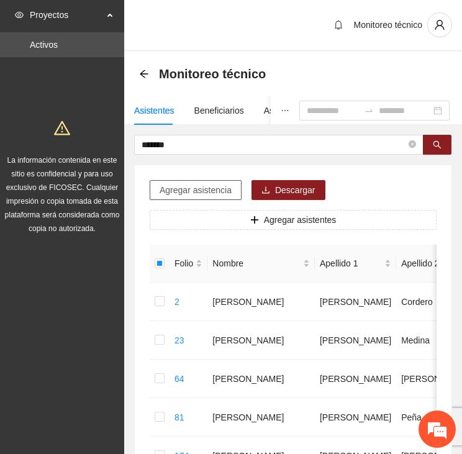
click at [196, 183] on span "Agregar asistencia" at bounding box center [196, 190] width 72 height 14
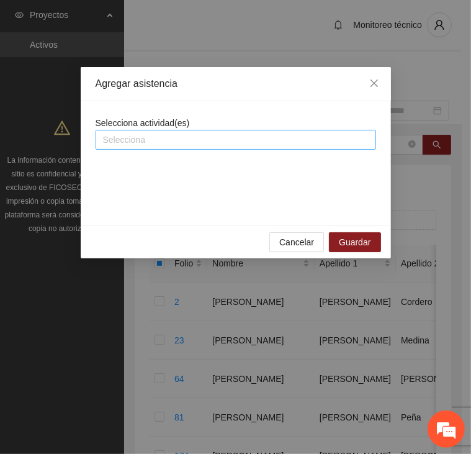
click at [166, 141] on div at bounding box center [236, 139] width 275 height 15
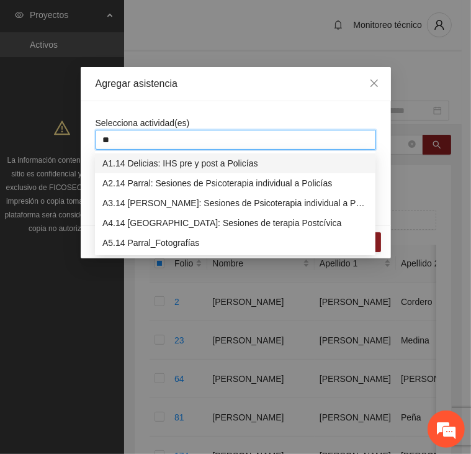
type input "*"
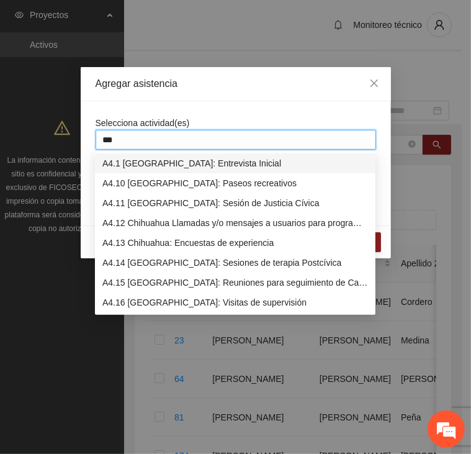
type input "****"
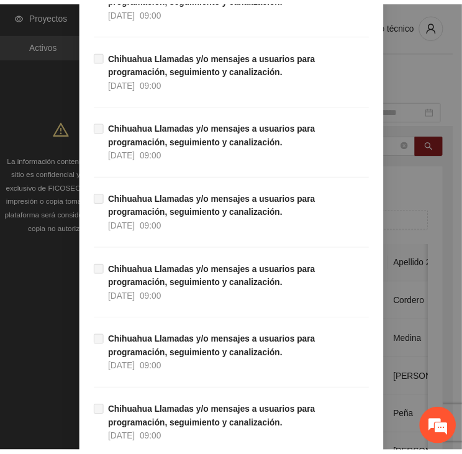
scroll to position [12240, 0]
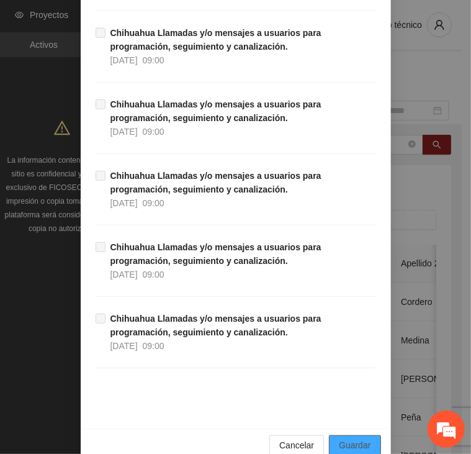
click at [340, 439] on span "Guardar" at bounding box center [355, 446] width 32 height 14
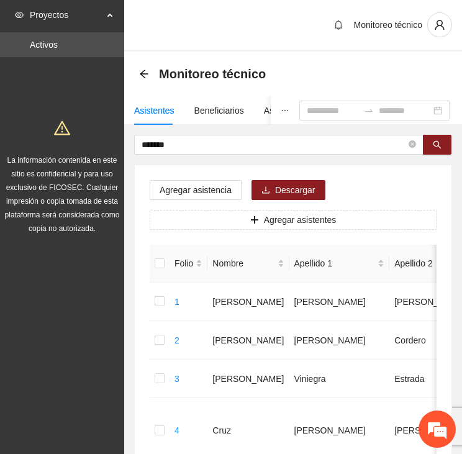
drag, startPoint x: 176, startPoint y: 145, endPoint x: 125, endPoint y: 145, distance: 50.3
